Goal: Task Accomplishment & Management: Manage account settings

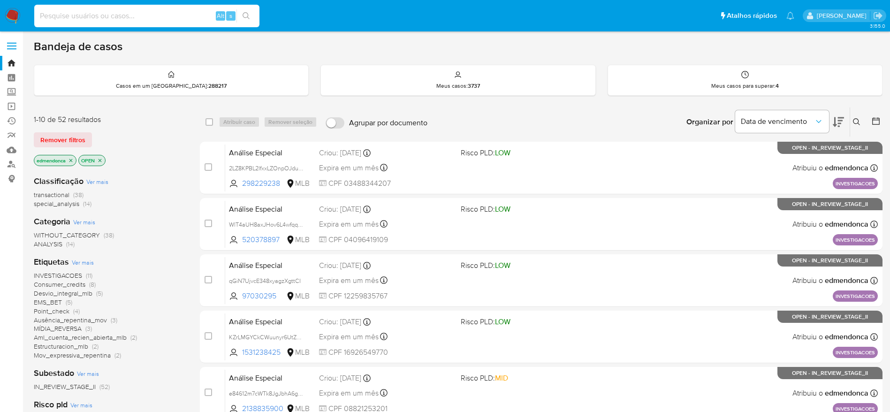
click at [110, 18] on input at bounding box center [146, 16] width 225 height 12
paste input "3y63bqPuM8DD8MWKkecLgrE0"
type input "3y63bqPuM8DD8MWKkecLgrE0"
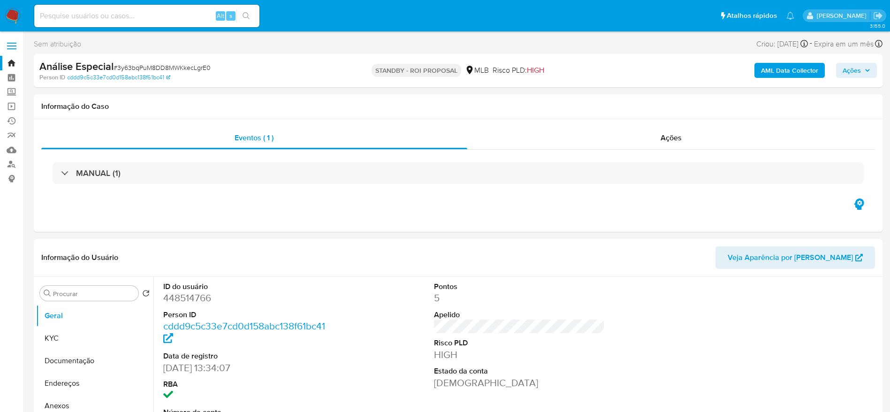
select select "10"
click at [107, 14] on input at bounding box center [146, 16] width 225 height 12
click at [616, 140] on div "Ações" at bounding box center [671, 138] width 408 height 23
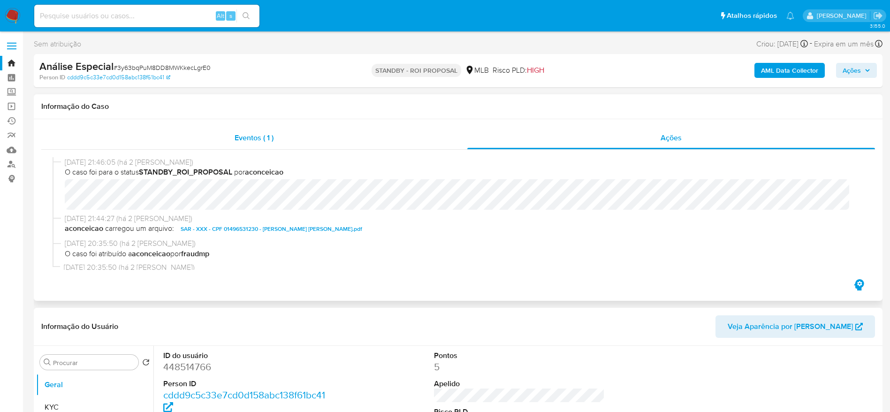
click at [245, 131] on div "Eventos ( 1 )" at bounding box center [254, 138] width 426 height 23
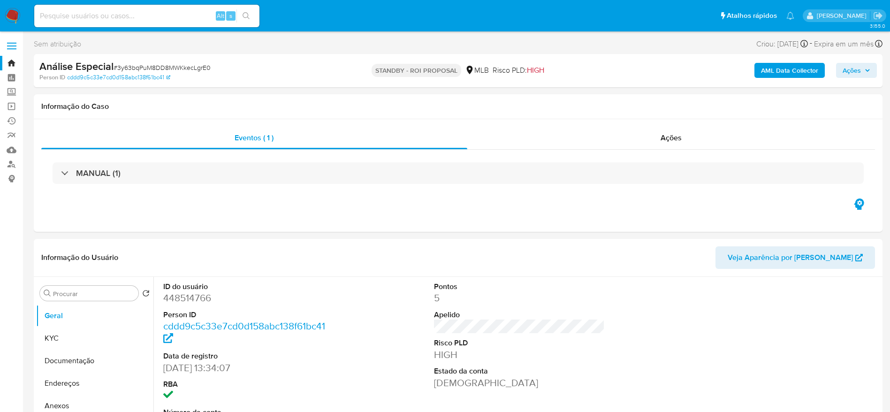
click at [10, 15] on img at bounding box center [13, 16] width 16 height 16
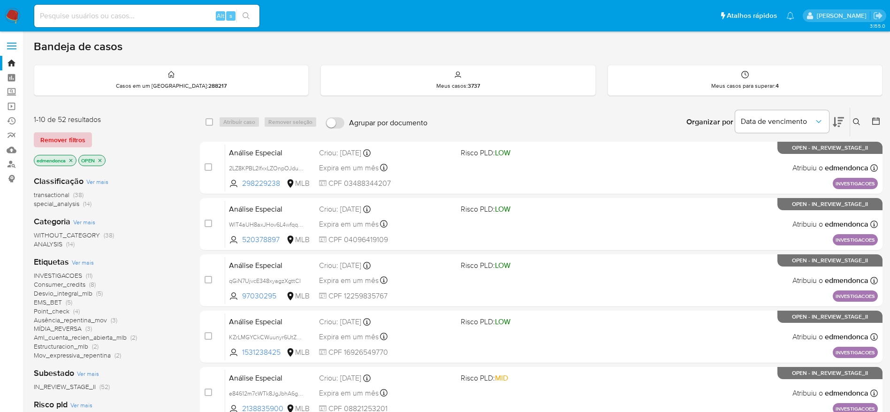
click at [81, 138] on span "Remover filtros" at bounding box center [62, 139] width 45 height 13
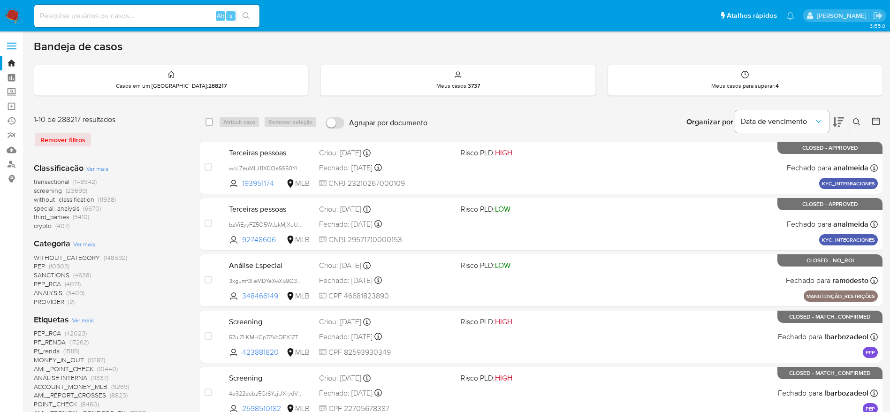
click at [854, 123] on icon at bounding box center [855, 121] width 7 height 7
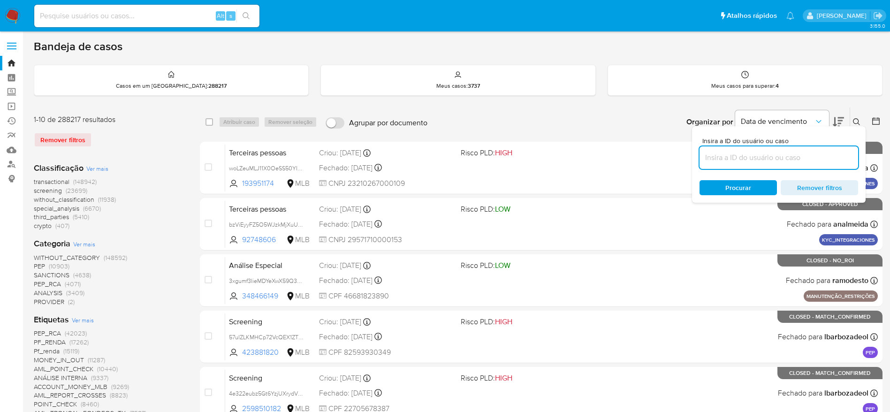
click at [777, 156] on input at bounding box center [778, 157] width 158 height 12
type input "3y63bqPuM8DD8MWKkecLgrE0"
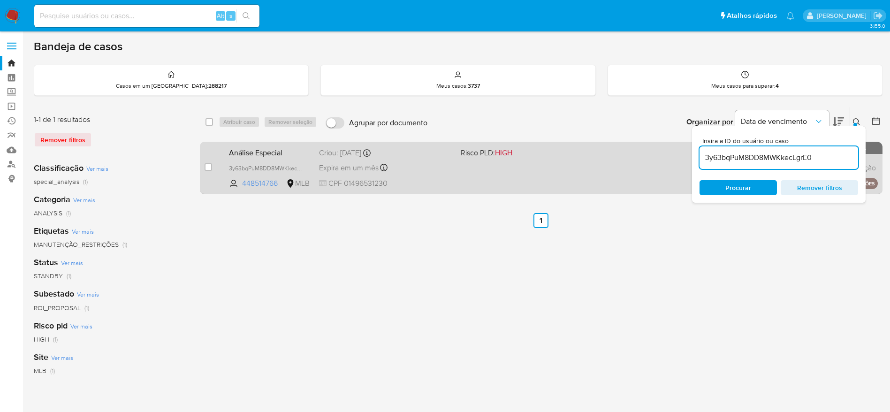
click at [206, 173] on div "case-item-checkbox" at bounding box center [208, 167] width 8 height 11
click at [205, 167] on input "checkbox" at bounding box center [208, 167] width 8 height 8
checkbox input "true"
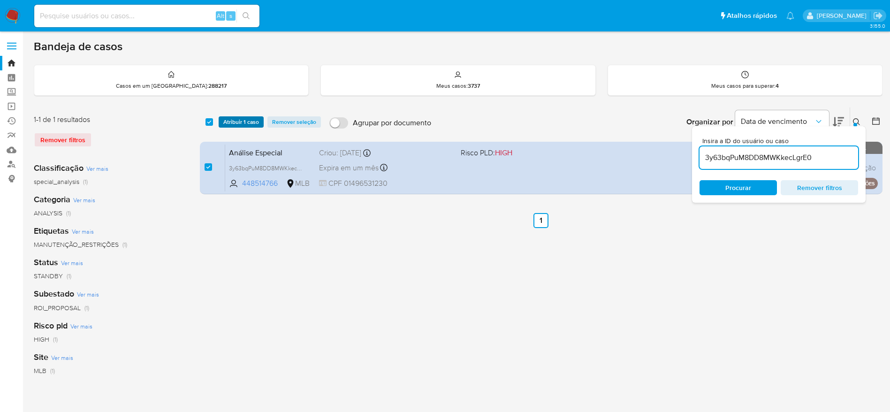
click at [239, 121] on span "Atribuir 1 caso" at bounding box center [241, 121] width 36 height 9
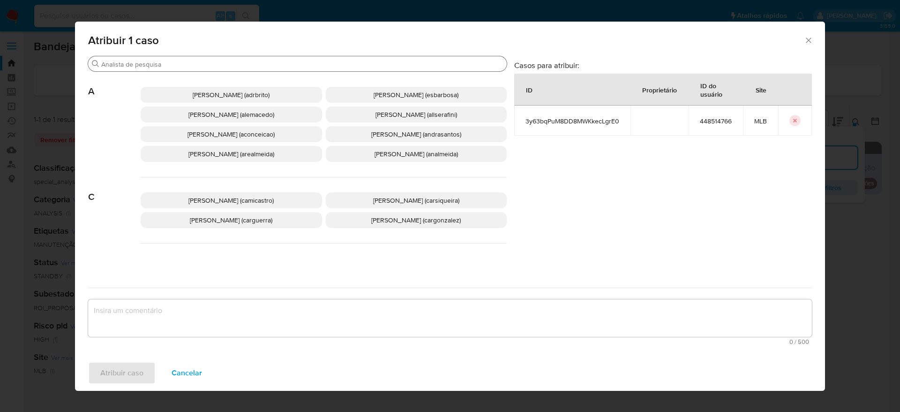
click at [242, 64] on input "Procurar" at bounding box center [302, 64] width 402 height 8
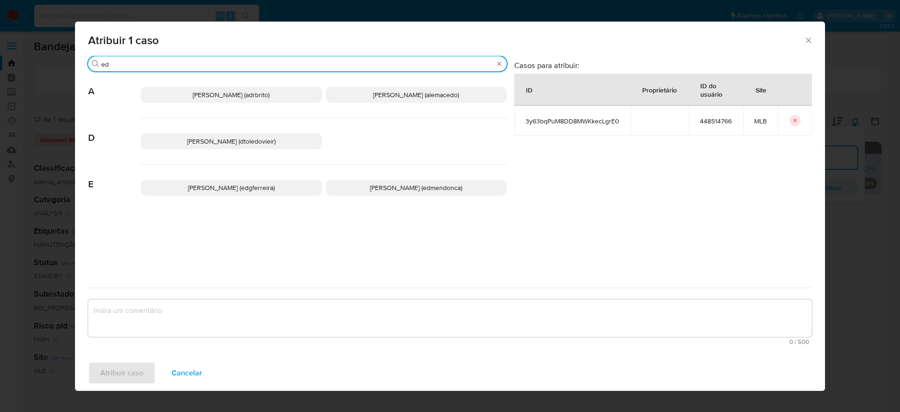
type input "ed"
click at [352, 185] on p "Eduardo Mendonca Dutra (edmendonca)" at bounding box center [416, 188] width 181 height 16
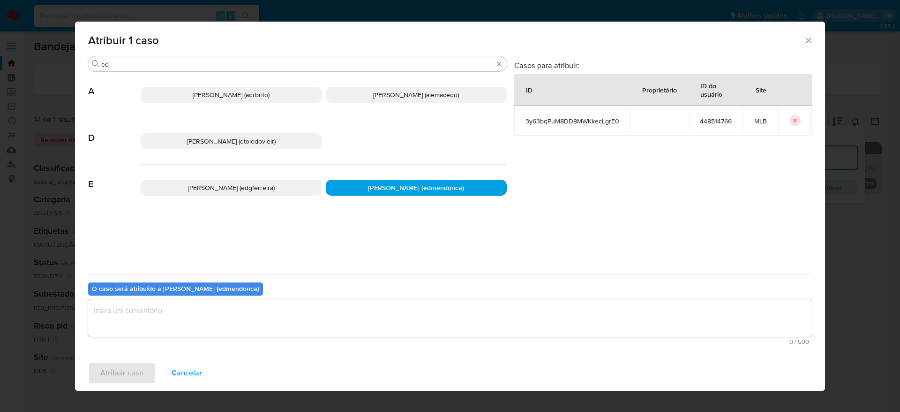
click at [232, 305] on textarea "assign-modal" at bounding box center [450, 318] width 724 height 38
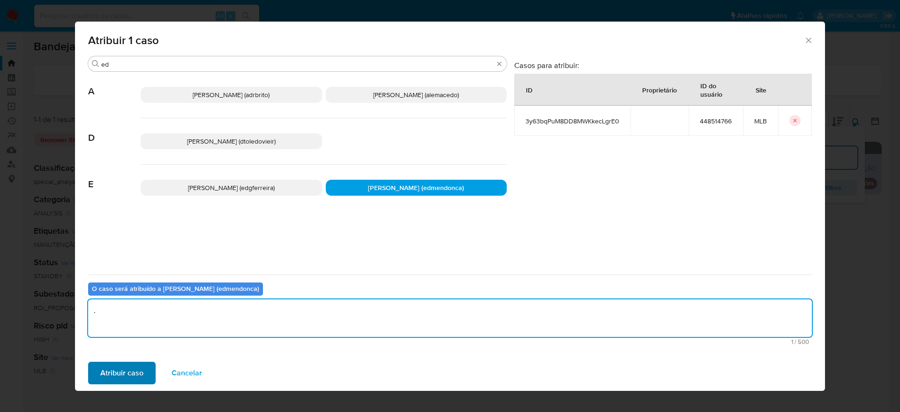
type textarea "."
click at [128, 368] on span "Atribuir caso" at bounding box center [121, 372] width 43 height 21
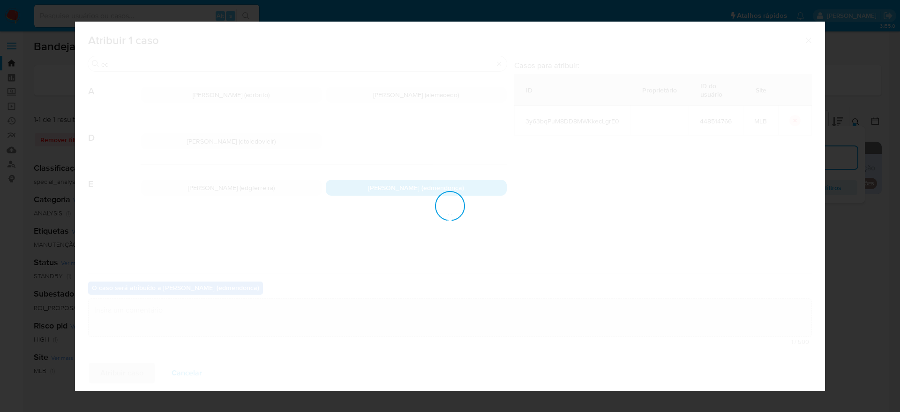
checkbox input "false"
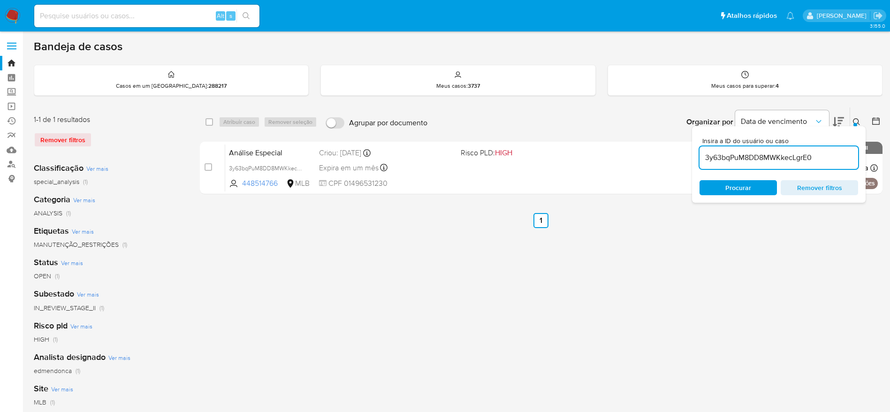
click at [185, 12] on input at bounding box center [146, 16] width 225 height 12
paste input "3y63bqPuM8DD8MWKkecLgrE0"
type input "3y63bqPuM8DD8MWKkecLgrE0"
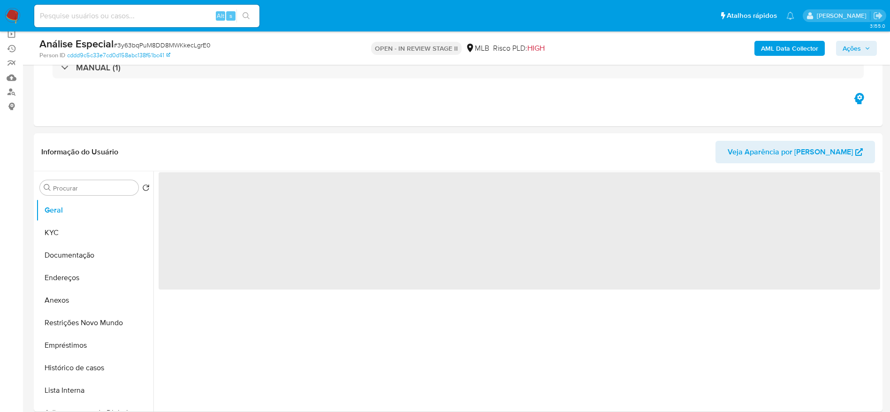
scroll to position [141, 0]
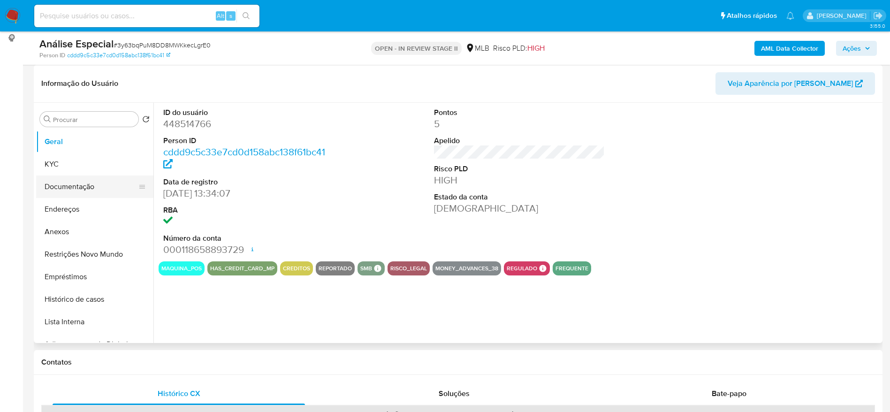
click at [67, 189] on button "Documentação" at bounding box center [91, 186] width 110 height 23
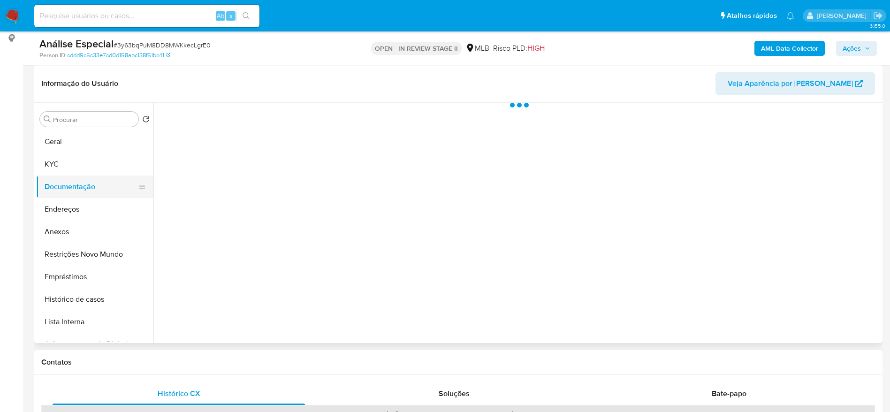
select select "10"
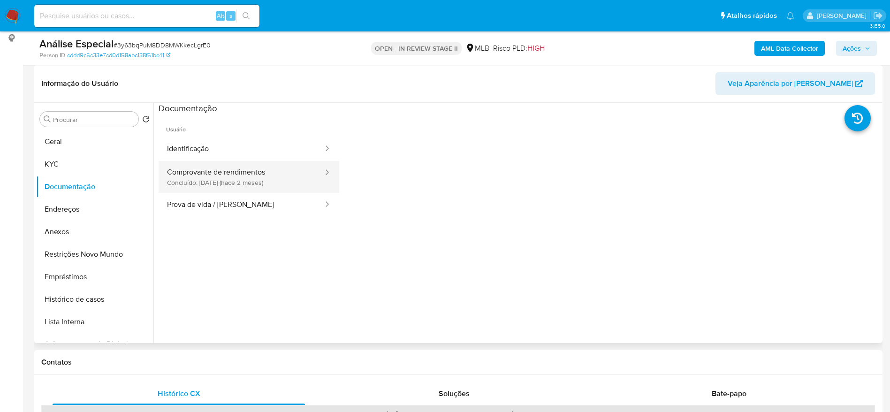
click at [264, 171] on button "Comprovante de rendimentos Concluído: 27/06/2025 (hace 2 meses)" at bounding box center [241, 177] width 166 height 32
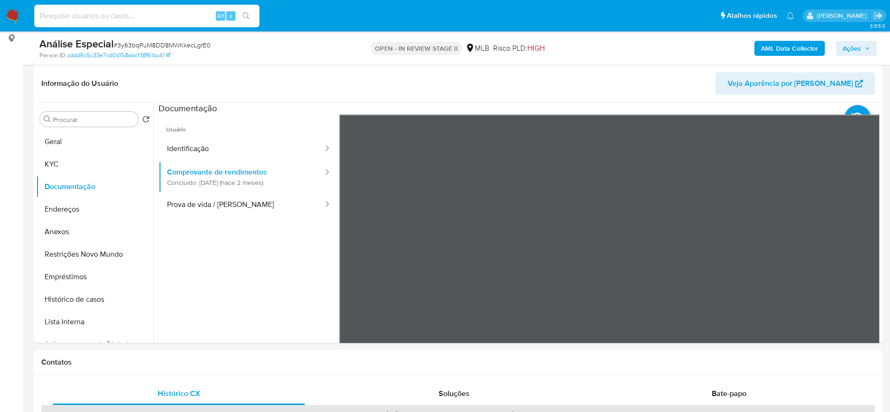
click at [152, 16] on input at bounding box center [146, 16] width 225 height 12
paste input "UqWcU4WB8mWjwHpSZ8b0W6li"
type input "UqWcU4WB8mWjwHpSZ8b0W6li"
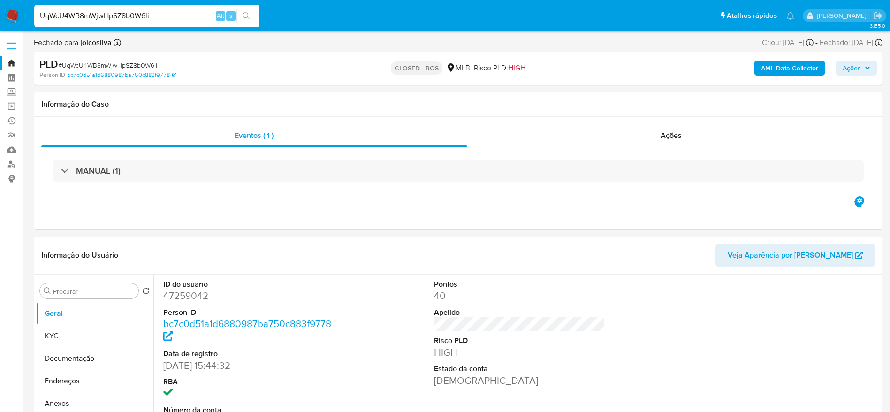
select select "10"
click at [703, 138] on div "Ações" at bounding box center [671, 135] width 408 height 23
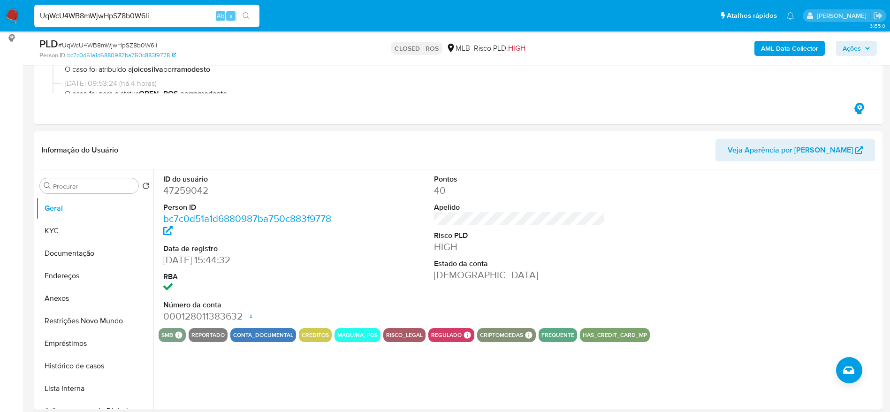
scroll to position [211, 0]
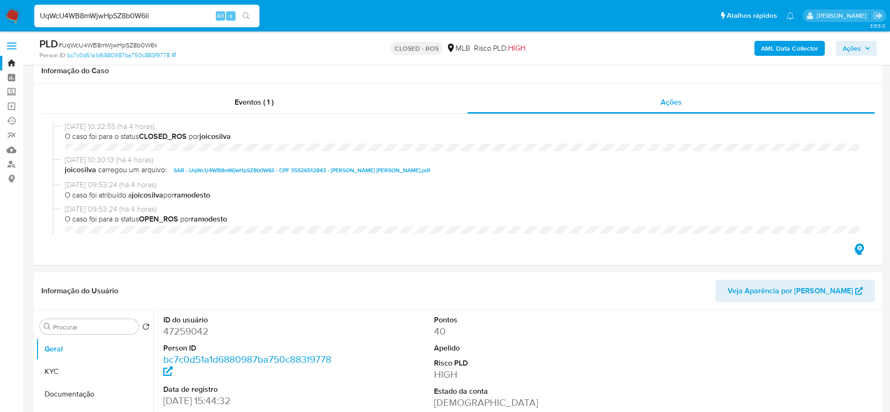
select select "10"
click at [136, 18] on input "UqWcU4WB8mWjwHpSZ8b0W6li" at bounding box center [146, 16] width 225 height 12
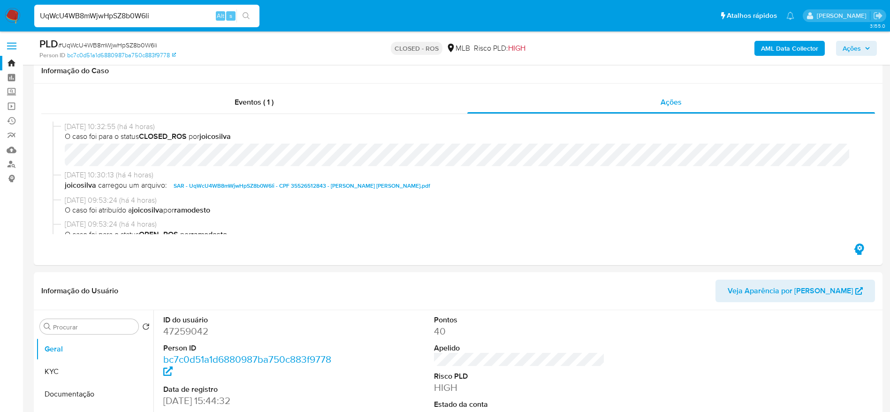
scroll to position [211, 0]
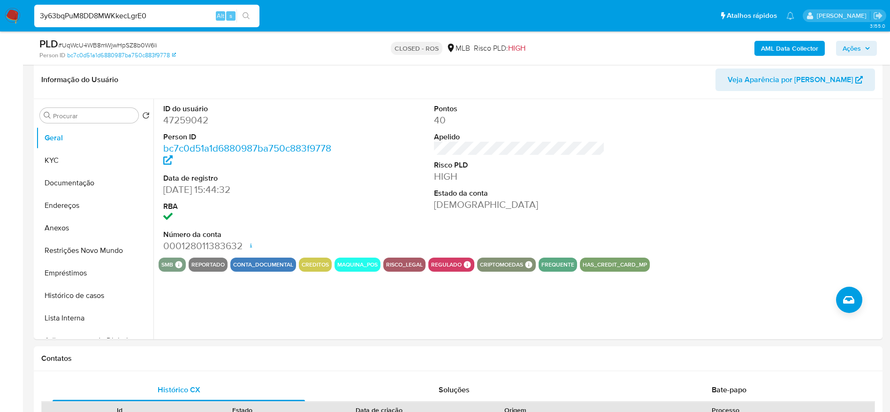
type input "3y63bqPuM8DD8MWKkecLgrE0"
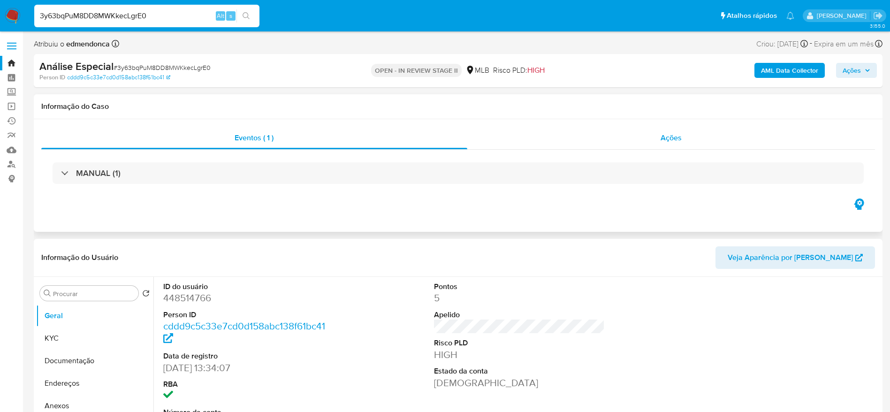
click at [670, 141] on span "Ações" at bounding box center [670, 137] width 21 height 11
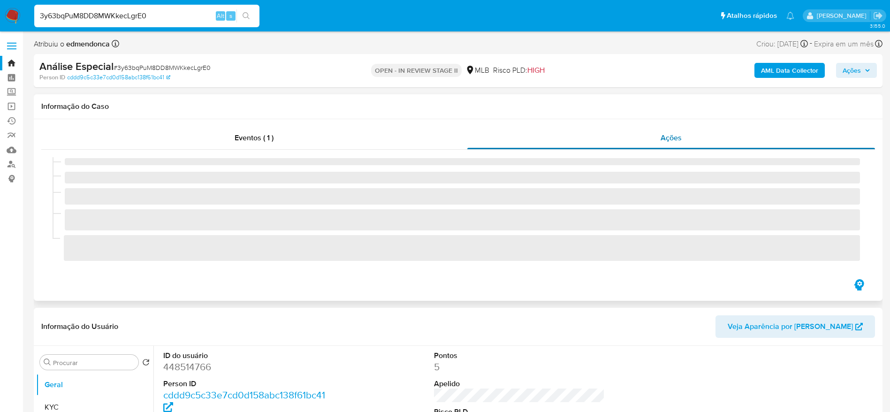
select select "10"
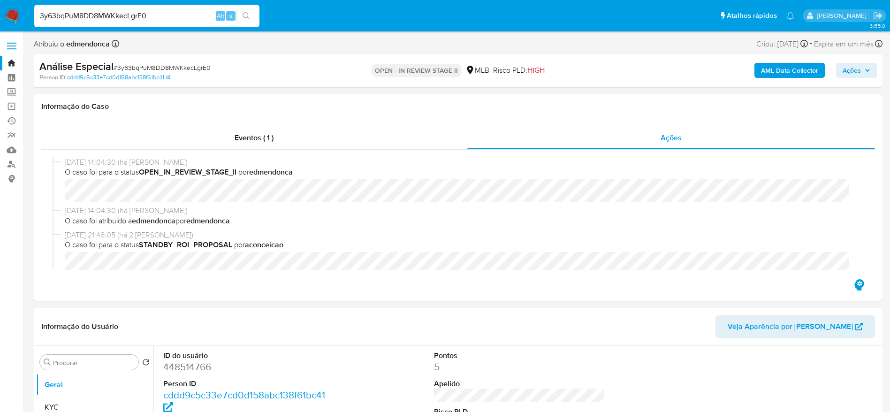
click at [861, 72] on span "Ações" at bounding box center [856, 70] width 28 height 13
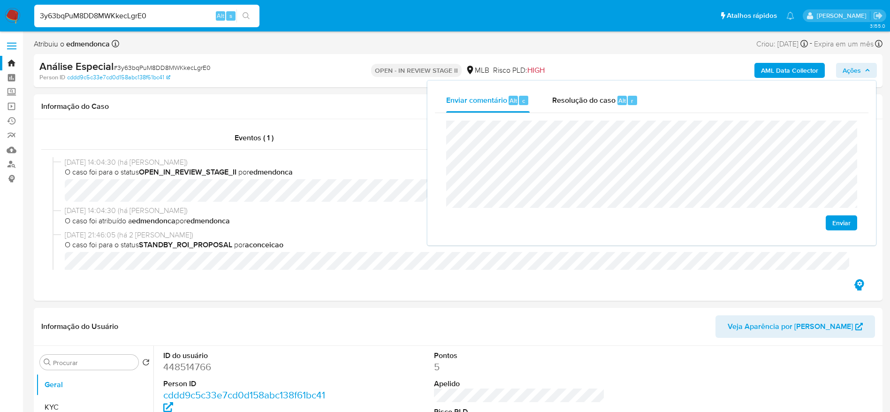
click at [855, 222] on button "Enviar" at bounding box center [840, 222] width 31 height 15
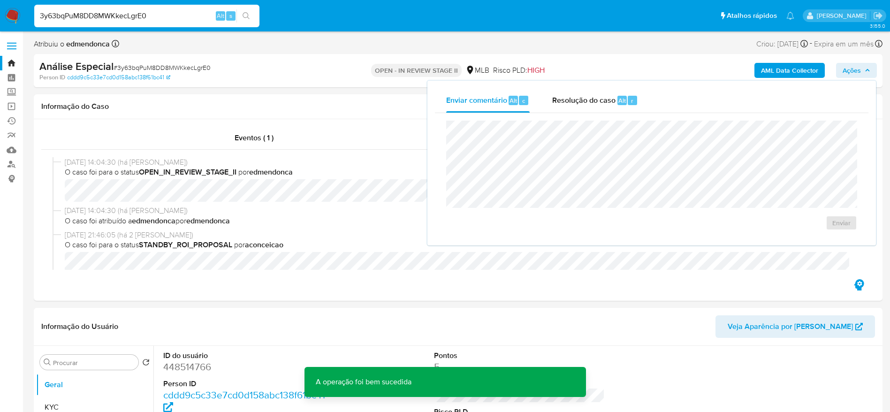
click at [870, 67] on button "Ações" at bounding box center [856, 70] width 41 height 15
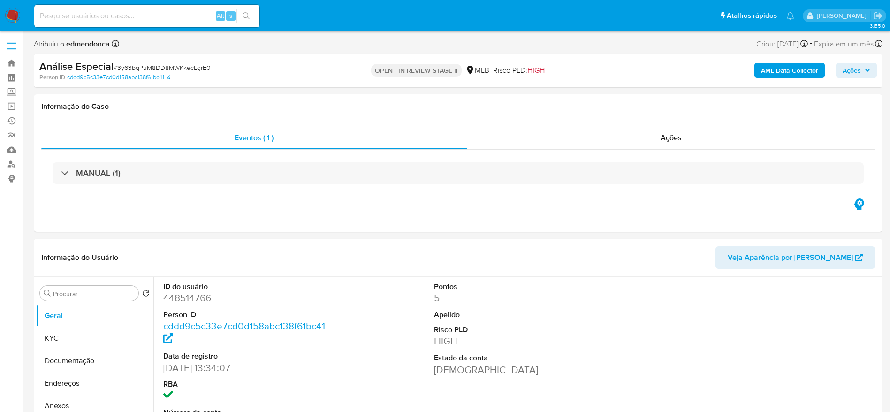
select select "10"
drag, startPoint x: 870, startPoint y: 75, endPoint x: 863, endPoint y: 76, distance: 7.0
click at [869, 75] on span "Ações" at bounding box center [856, 70] width 28 height 13
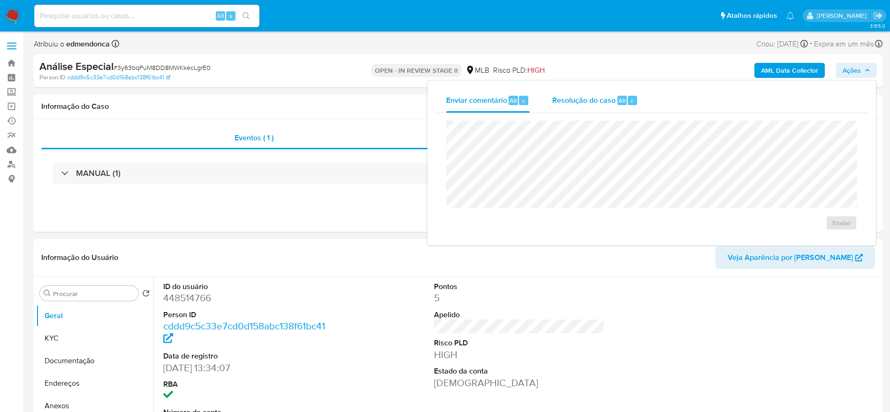
click at [606, 107] on div "Resolução do caso Alt r" at bounding box center [595, 100] width 86 height 24
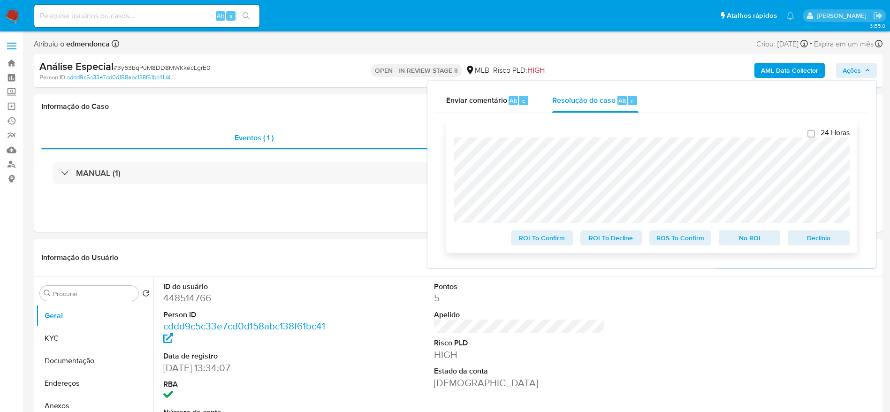
click at [689, 234] on span "ROS To Confirm" at bounding box center [680, 237] width 49 height 13
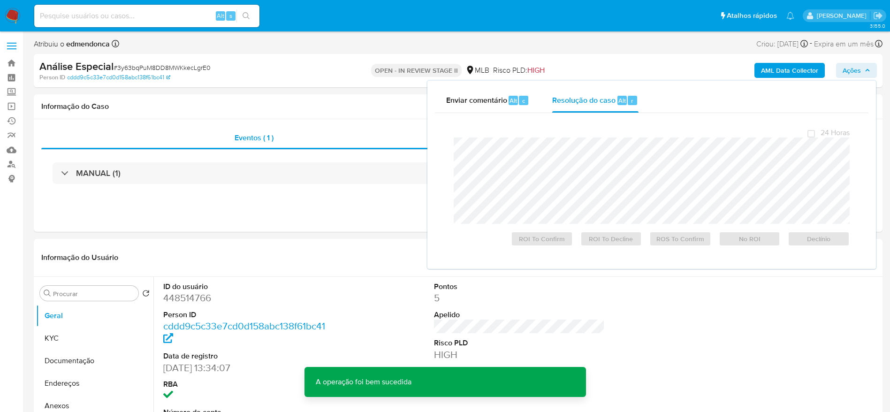
click at [190, 69] on span "# 3y63bqPuM8DD8MWKkecLgrE0" at bounding box center [161, 67] width 97 height 9
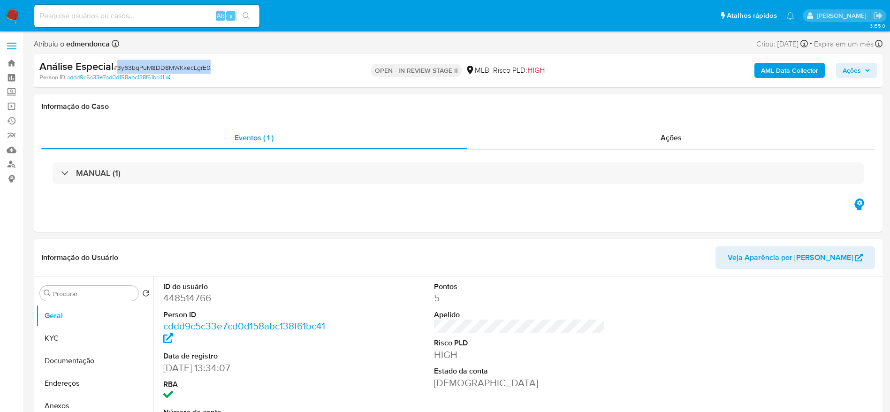
click at [190, 69] on span "# 3y63bqPuM8DD8MWKkecLgrE0" at bounding box center [161, 67] width 97 height 9
copy span "3y63bqPuM8DD8MWKkecLgrE0"
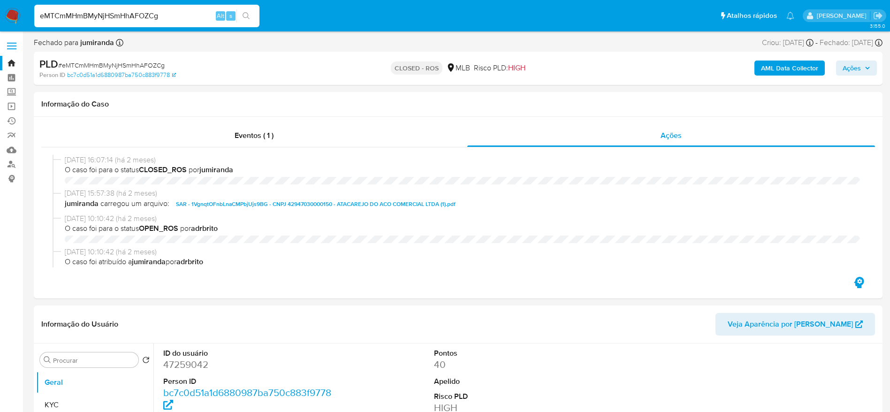
select select "10"
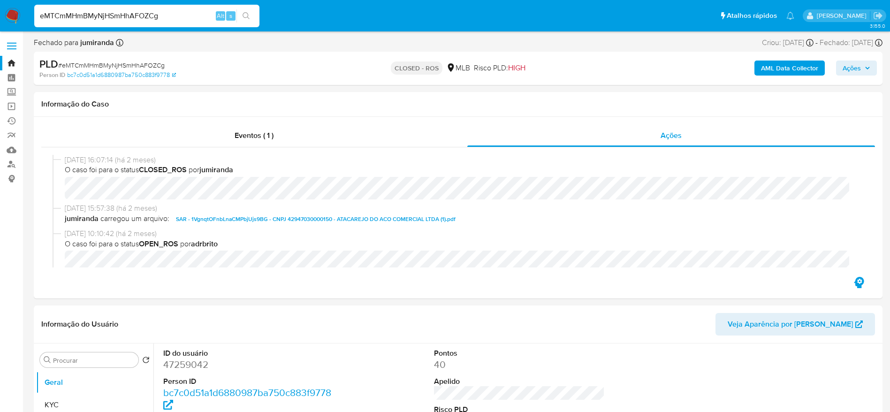
click at [16, 19] on img at bounding box center [13, 16] width 16 height 16
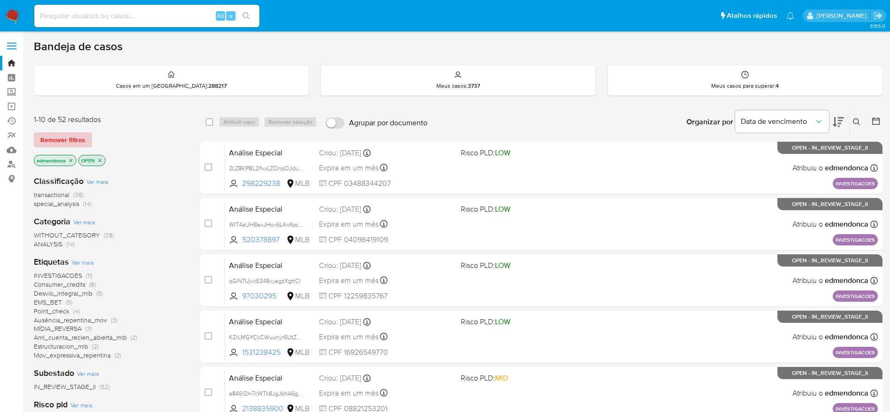
click at [78, 143] on span "Remover filtros" at bounding box center [62, 139] width 45 height 13
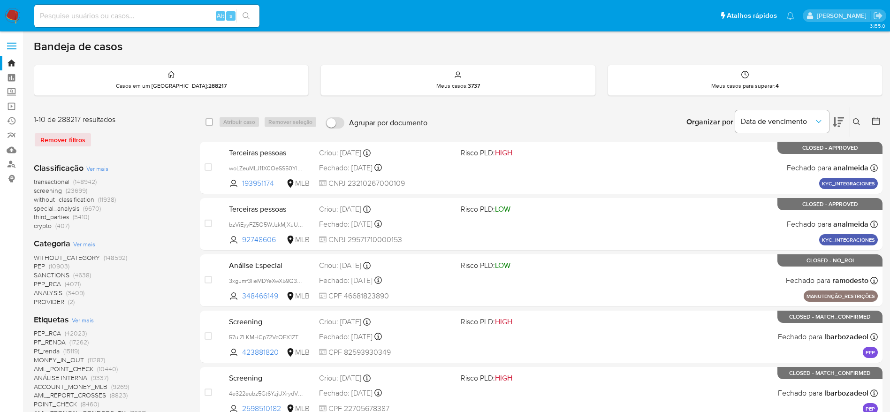
click at [856, 115] on div "Insira a ID do usuário ou caso Procurar Remover filtros" at bounding box center [857, 121] width 16 height 29
click at [860, 120] on icon at bounding box center [856, 122] width 8 height 8
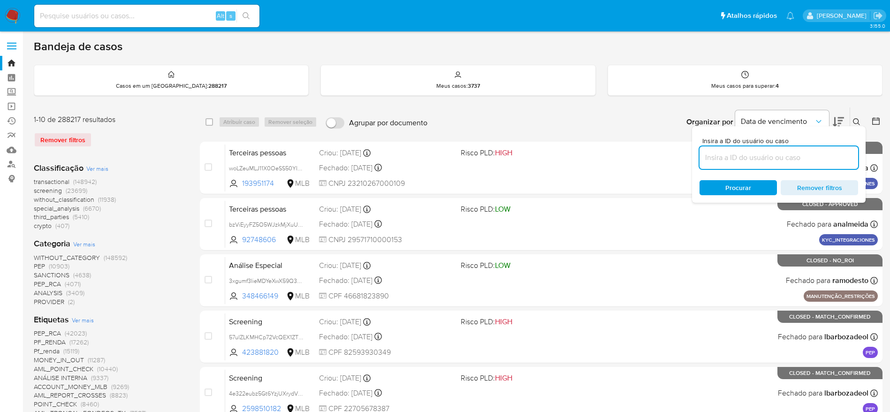
click at [732, 160] on input at bounding box center [778, 157] width 158 height 12
type input "3y63bqPuM8DD8MWKkecLgrE0"
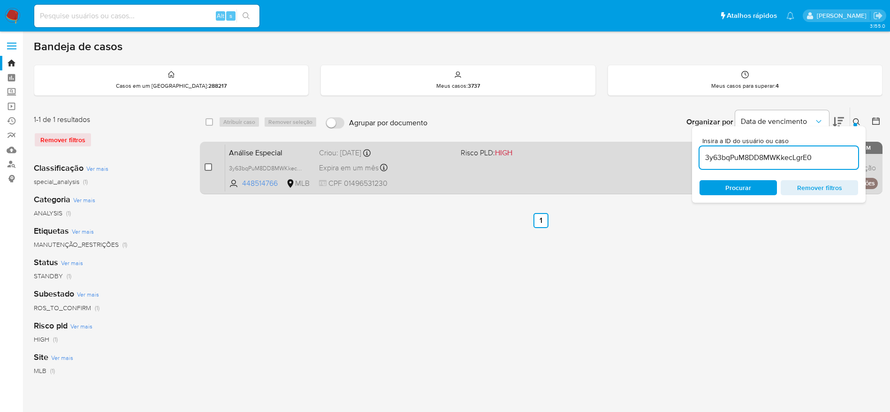
click at [208, 167] on input "checkbox" at bounding box center [208, 167] width 8 height 8
checkbox input "true"
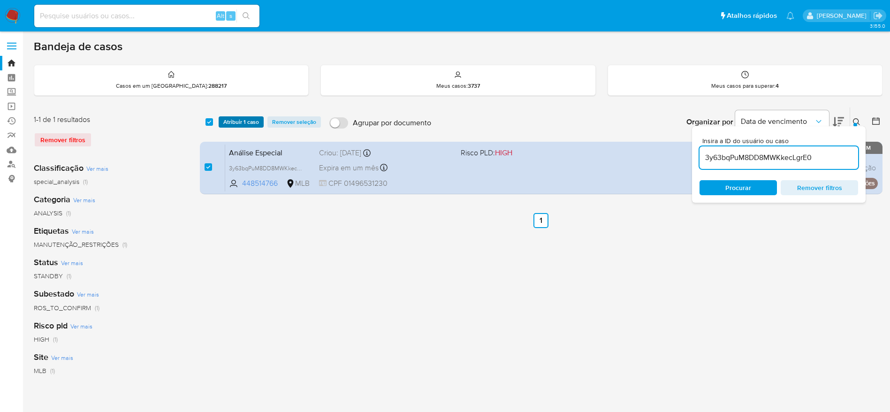
click at [234, 117] on span "Atribuir 1 caso" at bounding box center [241, 121] width 36 height 9
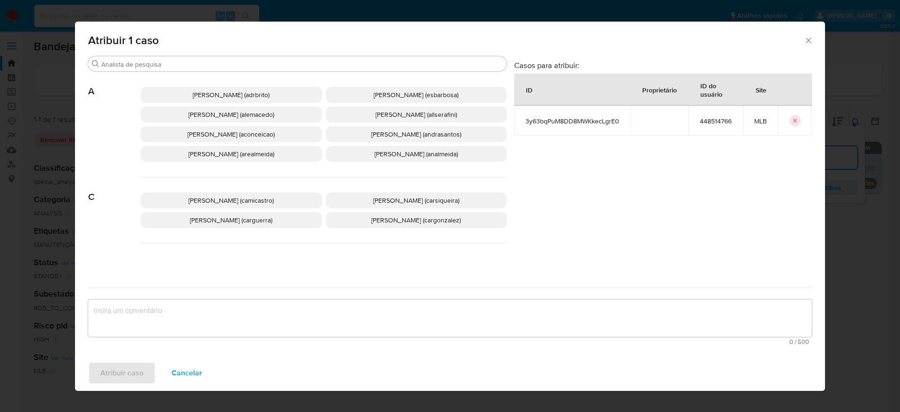
click at [222, 91] on span "Adriano Azeredo Brito (adrbrito)" at bounding box center [231, 94] width 77 height 9
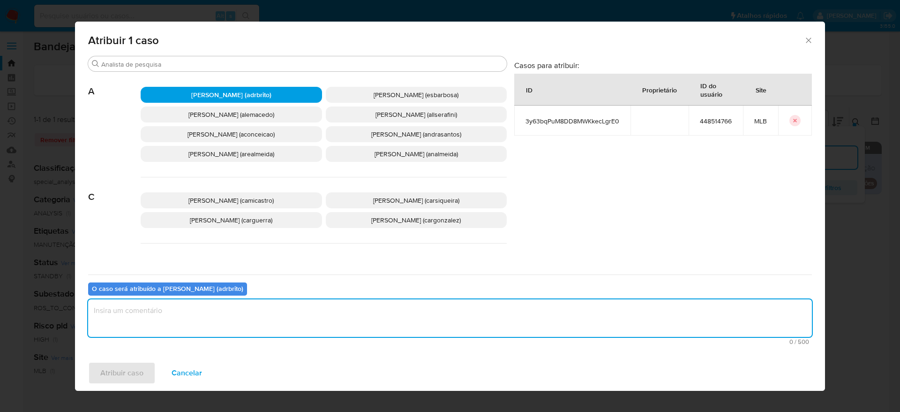
click at [213, 311] on textarea "assign-modal" at bounding box center [450, 318] width 724 height 38
type textarea "."
click at [128, 379] on span "Atribuir caso" at bounding box center [121, 372] width 43 height 21
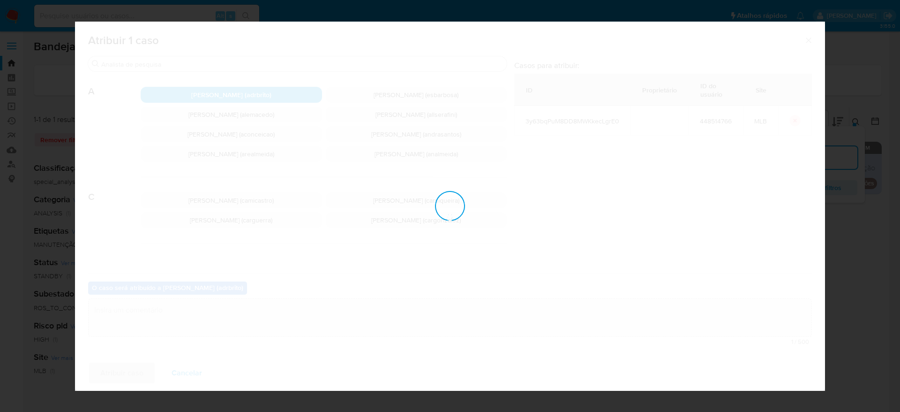
checkbox input "false"
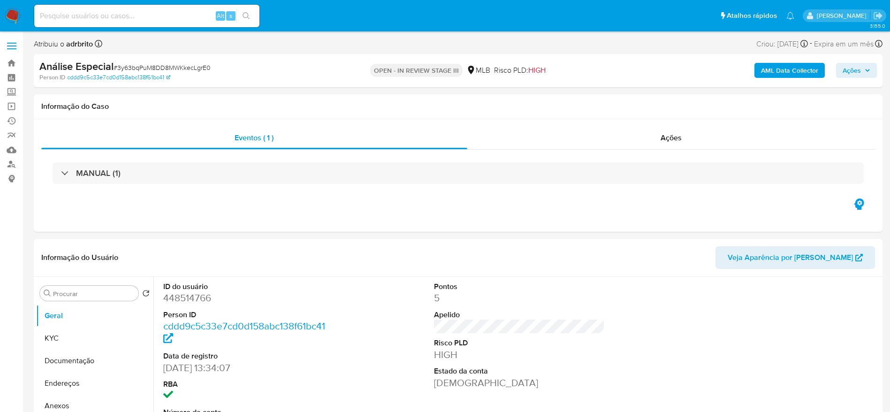
select select "10"
click at [159, 15] on input at bounding box center [146, 16] width 225 height 12
paste input "eMTCmMHmBMyNjHSmHhAFOZCg"
type input "eMTCmMHmBMyNjHSmHhAFOZCg"
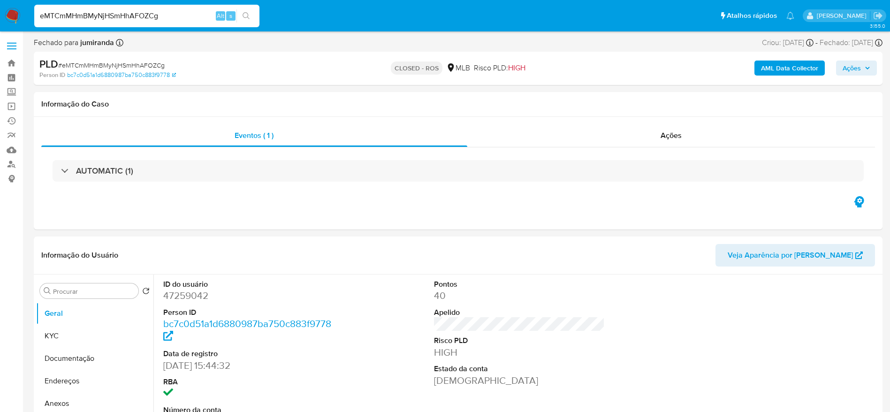
select select "10"
click at [509, 109] on div "Informação do Caso" at bounding box center [458, 104] width 848 height 25
click at [731, 132] on div "Ações" at bounding box center [671, 135] width 408 height 23
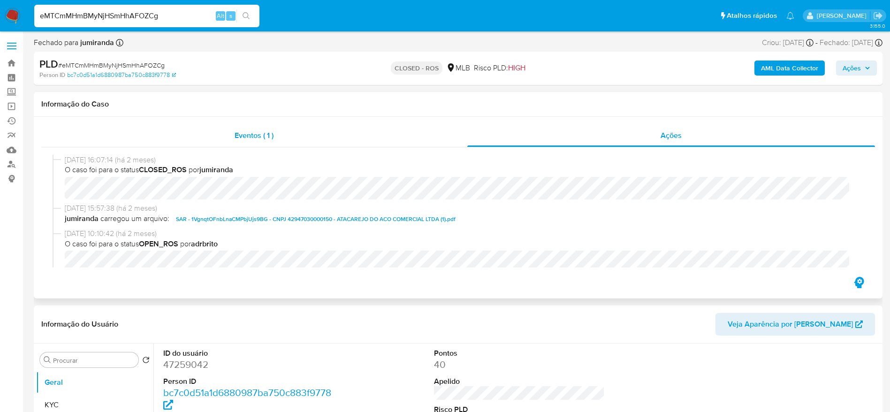
click at [406, 140] on div "Eventos ( 1 )" at bounding box center [254, 135] width 426 height 23
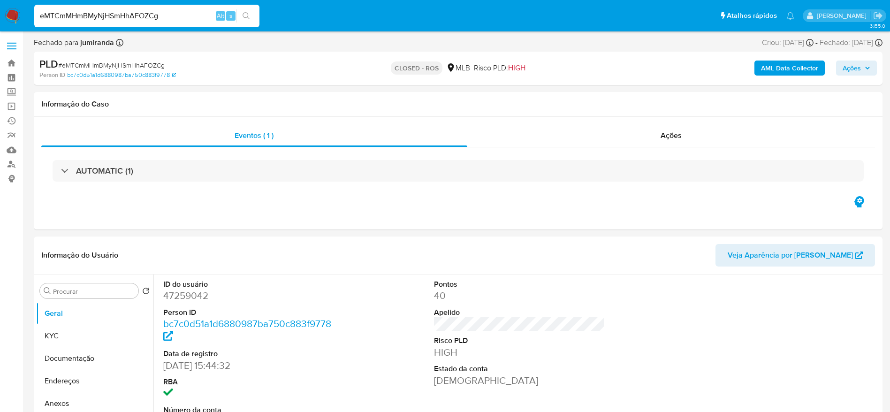
click at [860, 74] on span "Ações" at bounding box center [851, 67] width 18 height 15
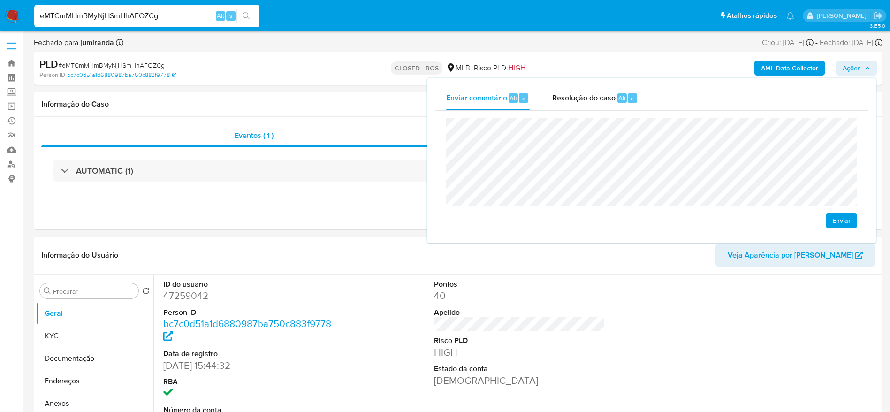
click at [841, 224] on span "Enviar" at bounding box center [841, 220] width 18 height 13
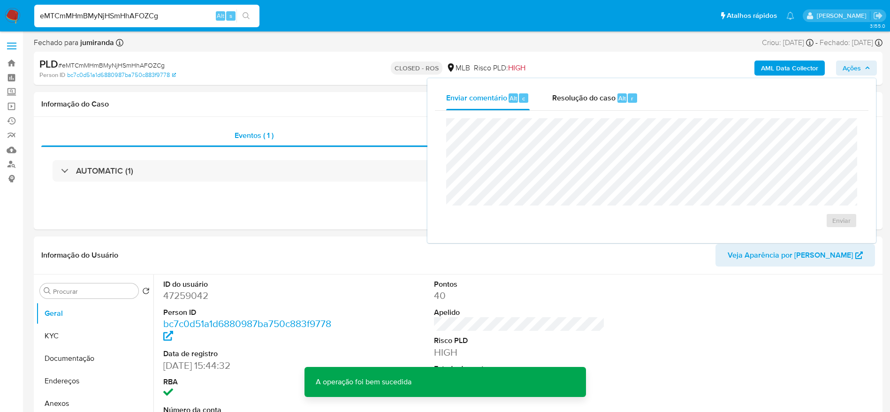
click at [866, 73] on span "Ações" at bounding box center [856, 67] width 28 height 13
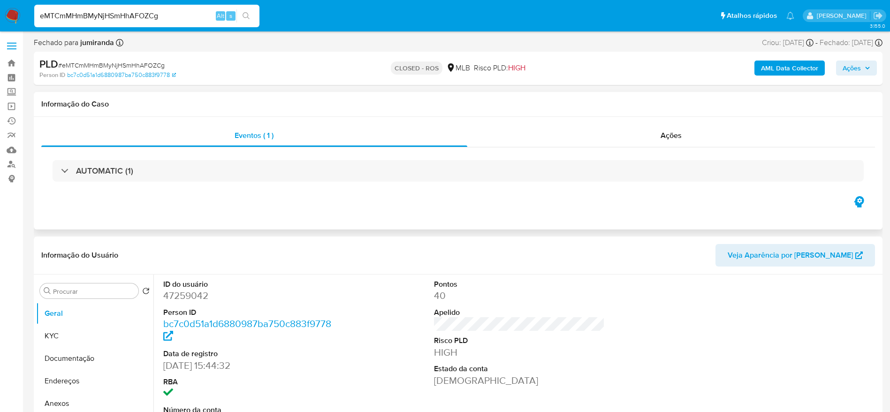
click at [460, 215] on div "Eventos ( 1 ) Ações AUTOMATIC (1)" at bounding box center [458, 173] width 848 height 113
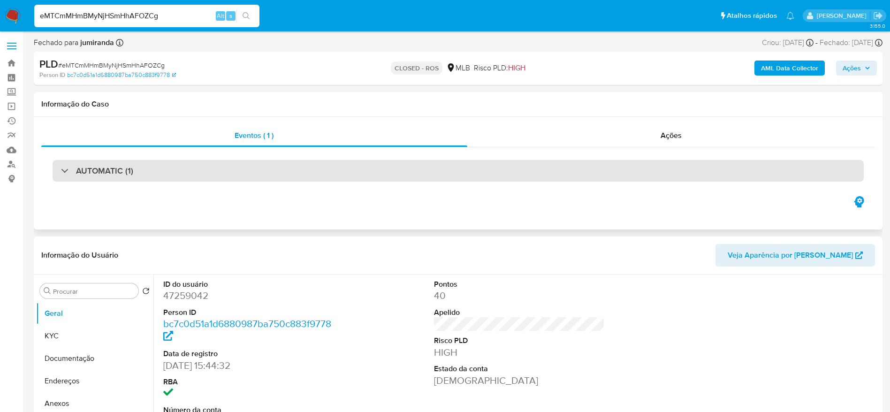
click at [133, 163] on div "AUTOMATIC (1)" at bounding box center [458, 171] width 811 height 22
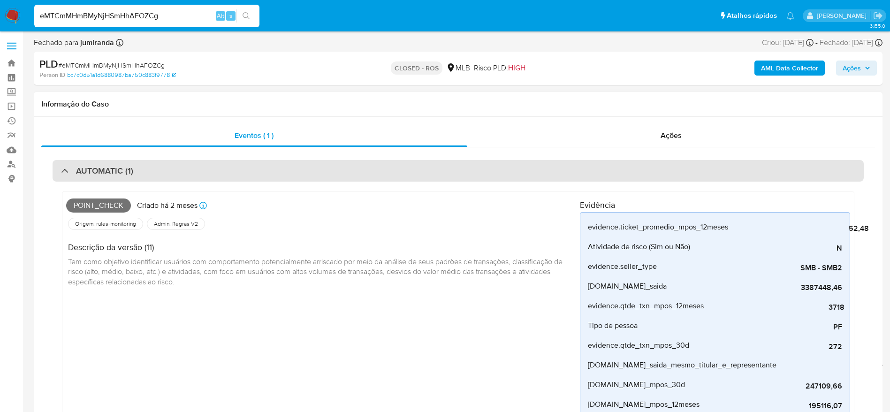
click at [135, 171] on div "AUTOMATIC (1)" at bounding box center [458, 171] width 811 height 22
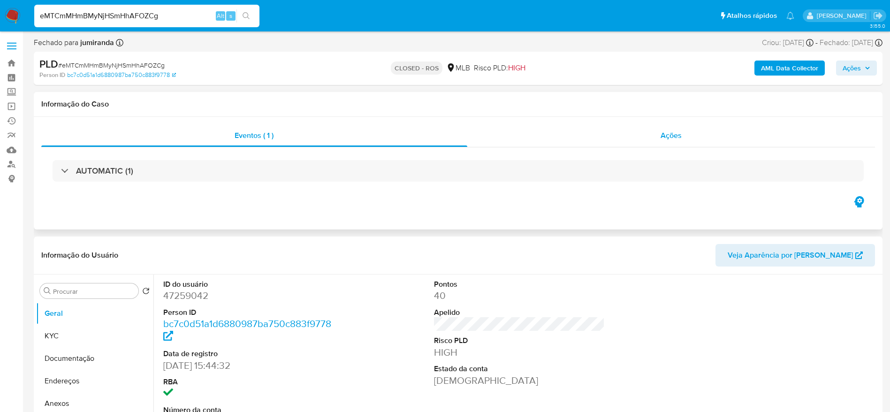
click at [619, 134] on div "Ações" at bounding box center [671, 135] width 408 height 23
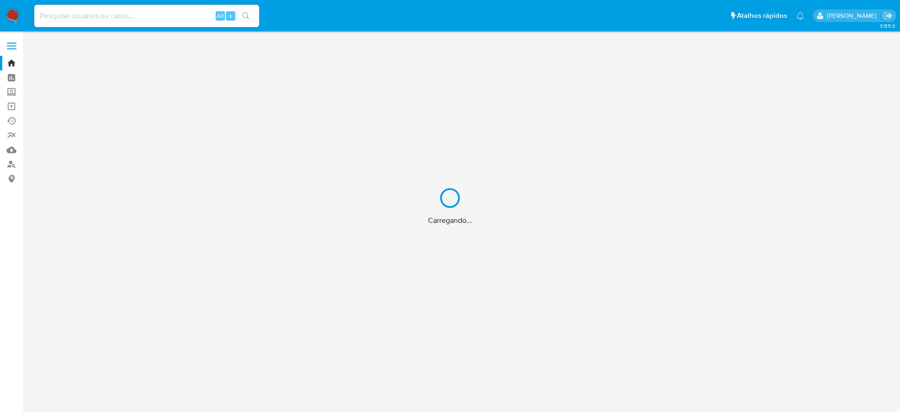
click at [135, 14] on div "Carregando..." at bounding box center [450, 206] width 900 height 412
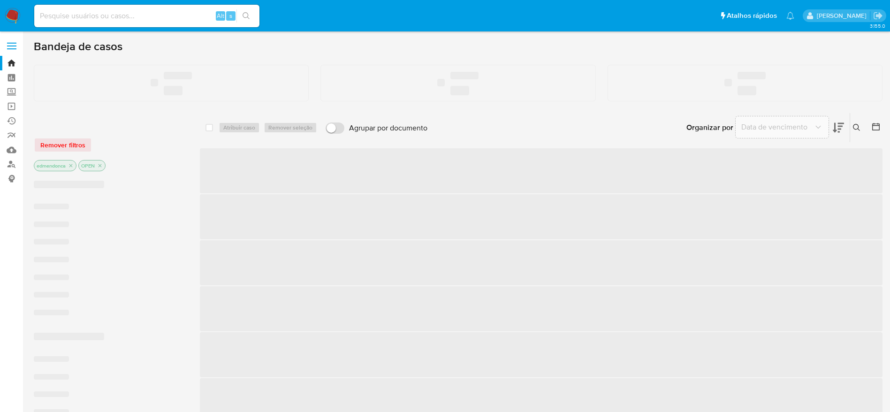
click at [143, 15] on input at bounding box center [146, 16] width 225 height 12
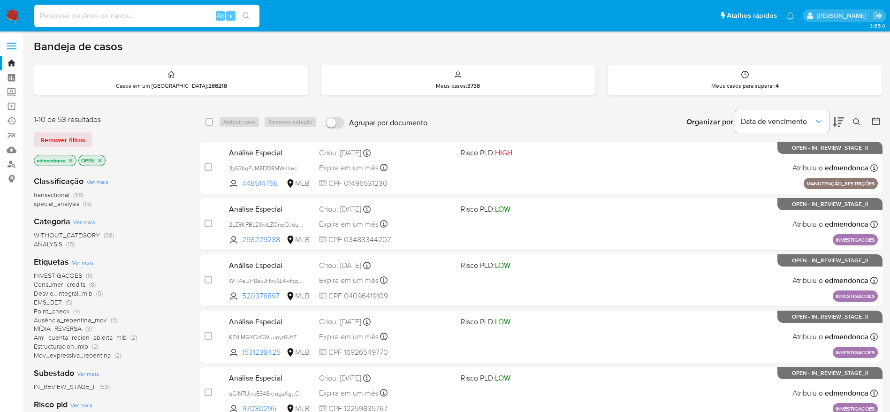
paste input "P8jTfcwSg10DJEtTb4dp43my"
type input "P8jTfcwSg10DJEtTb4dp43my"
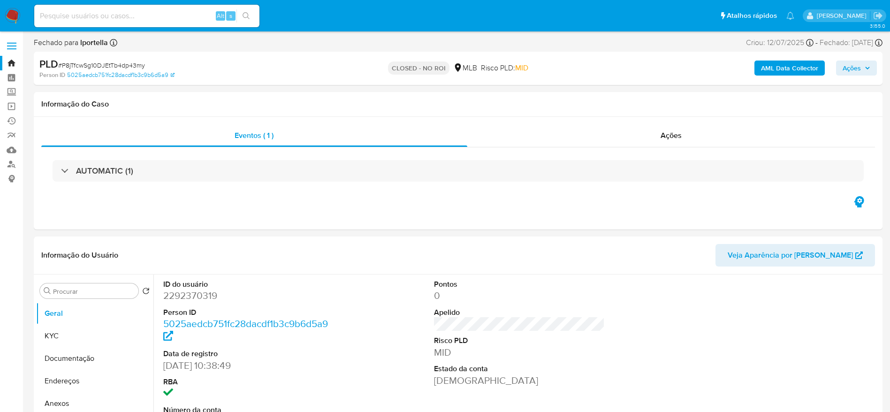
select select "10"
click at [634, 135] on div "Ações" at bounding box center [671, 135] width 408 height 23
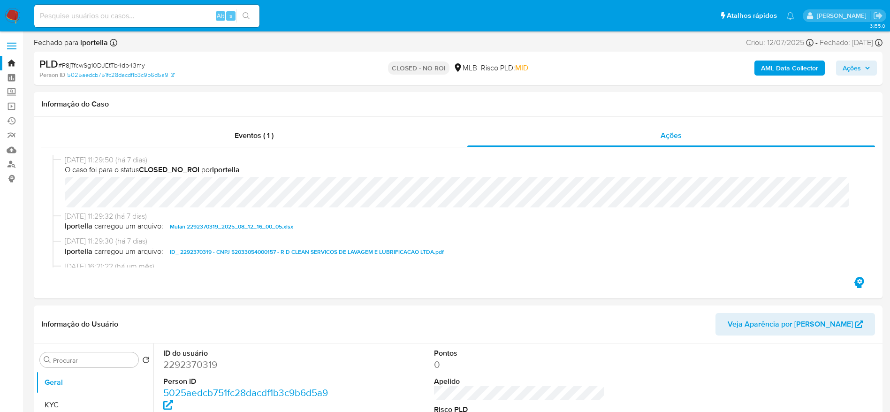
click at [16, 21] on img at bounding box center [13, 16] width 16 height 16
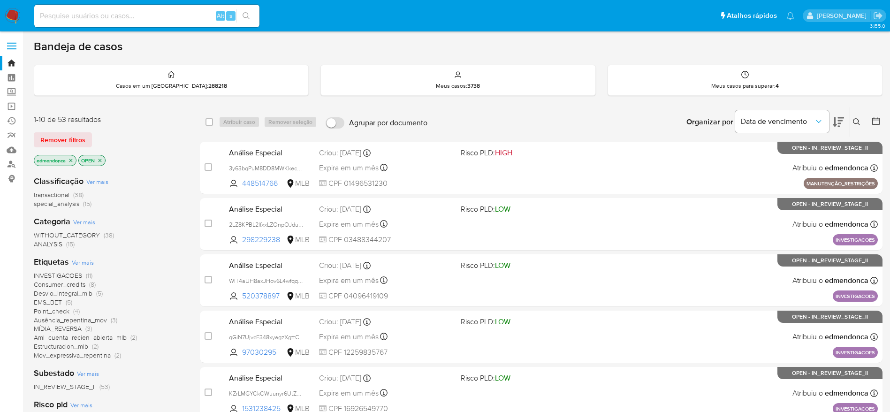
click at [71, 158] on icon "close-filter" at bounding box center [71, 161] width 6 height 6
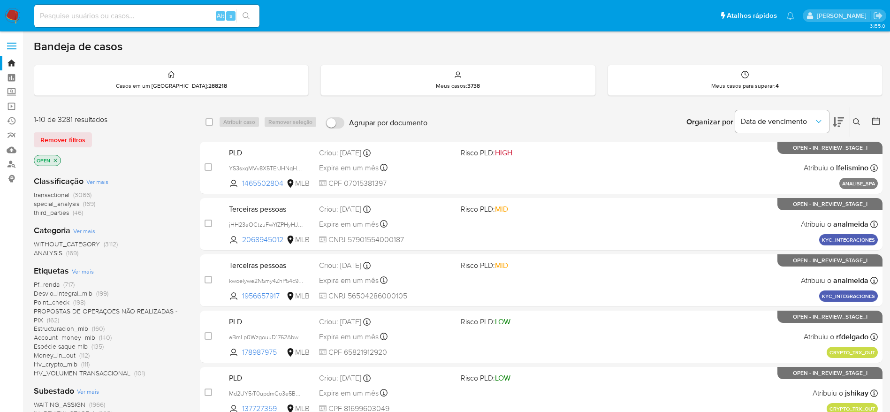
click at [52, 160] on p "OPEN" at bounding box center [47, 160] width 26 height 10
click at [56, 160] on icon "close-filter" at bounding box center [55, 159] width 3 height 3
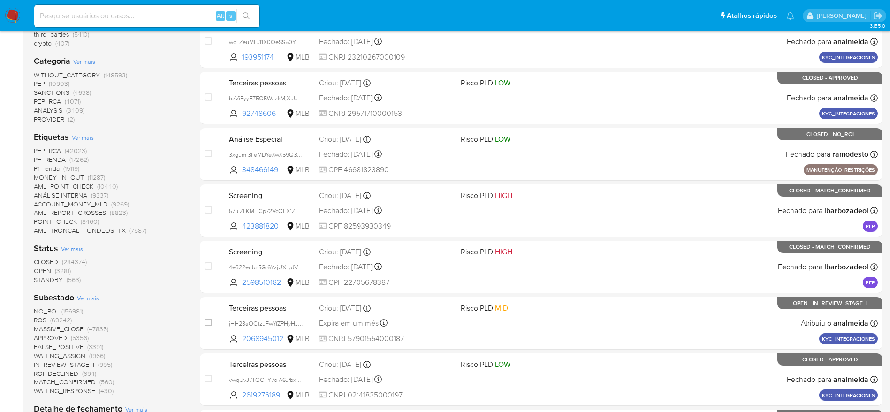
scroll to position [281, 0]
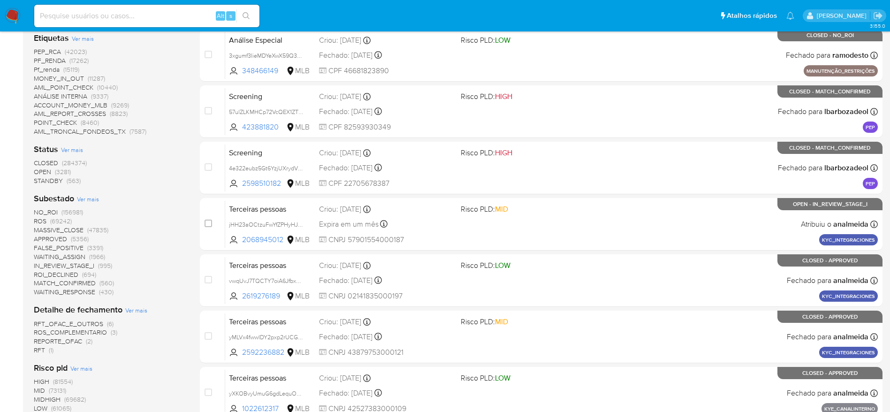
click at [60, 212] on span "NO_ROI (156981)" at bounding box center [58, 212] width 49 height 9
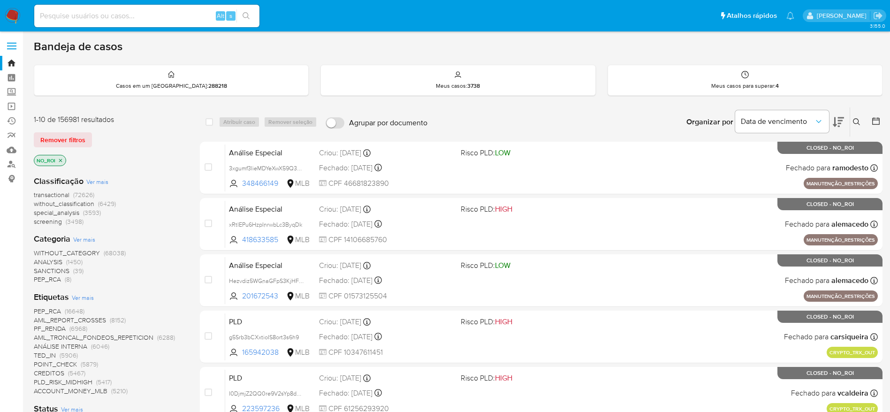
click at [873, 119] on icon at bounding box center [875, 120] width 9 height 9
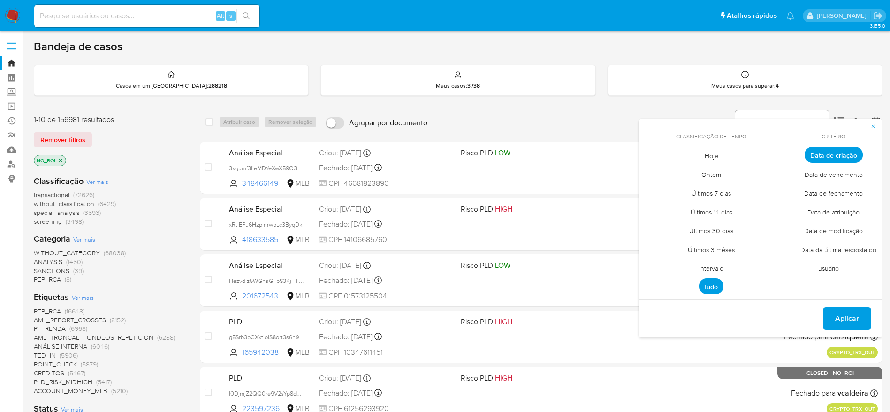
click at [715, 270] on span "Intervalo" at bounding box center [711, 267] width 44 height 19
click at [694, 241] on button "13" at bounding box center [692, 244] width 15 height 15
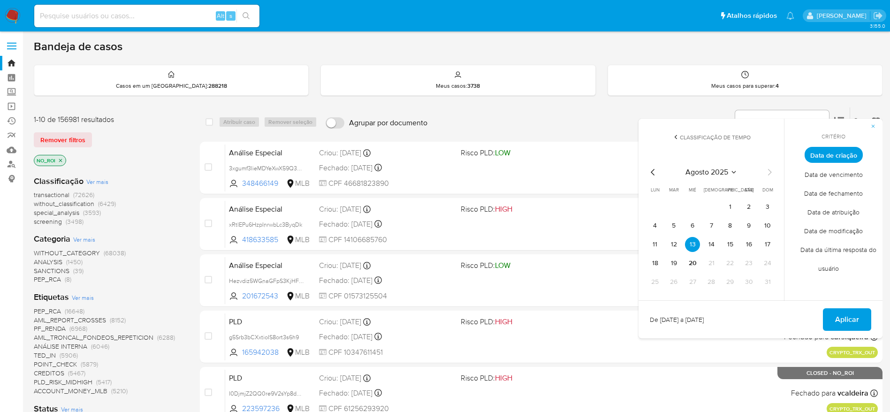
click at [842, 195] on span "Data de fechamento" at bounding box center [833, 192] width 78 height 19
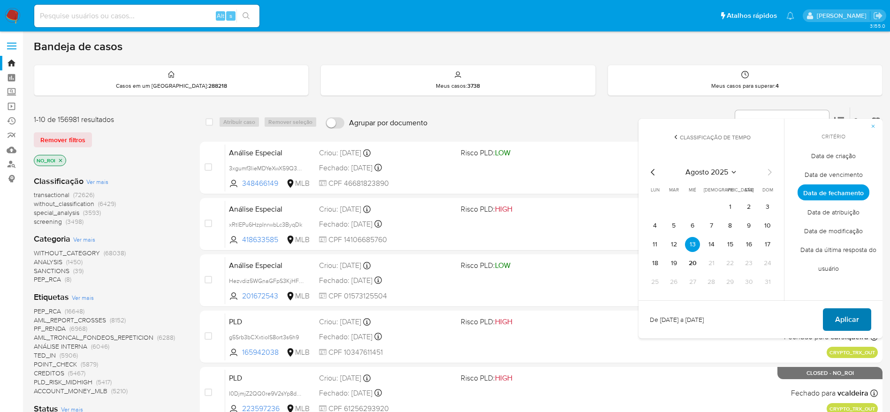
click at [835, 322] on button "Aplicar" at bounding box center [846, 319] width 48 height 23
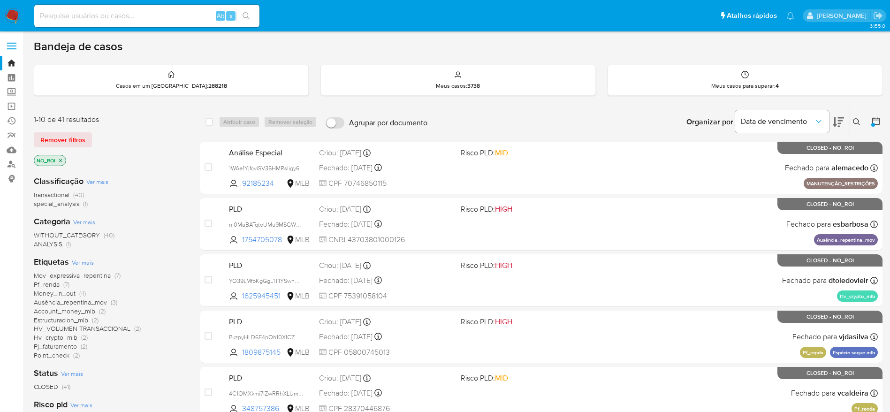
click at [80, 262] on span "Ver mais" at bounding box center [83, 262] width 22 height 8
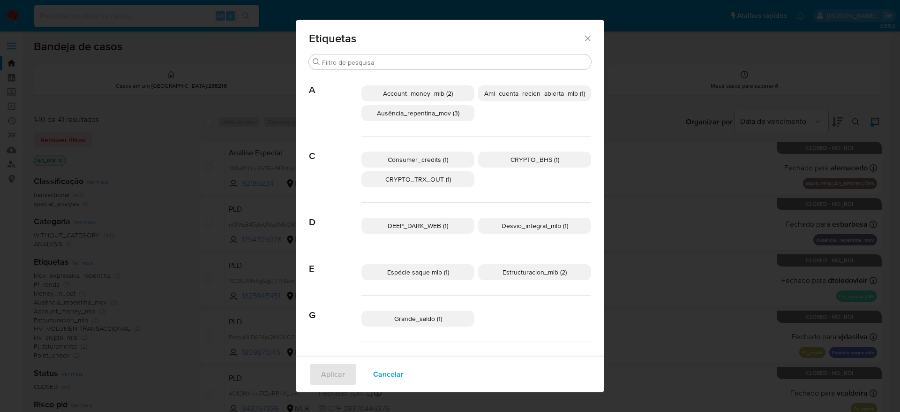
click at [436, 95] on span "Account_money_mlb (2)" at bounding box center [418, 93] width 70 height 9
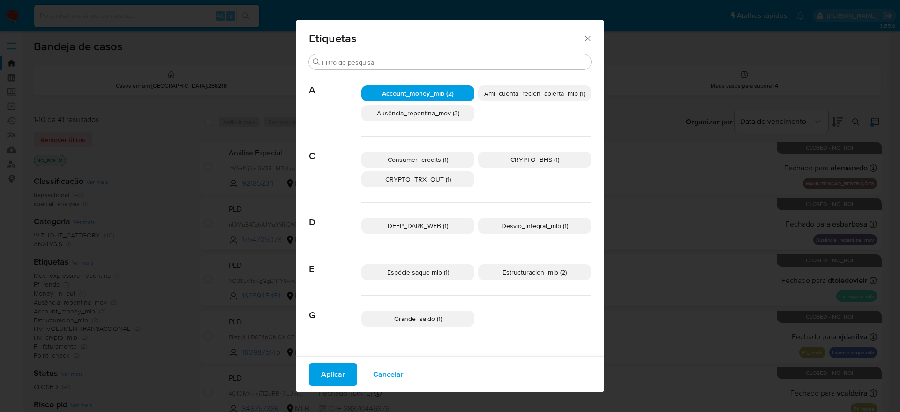
click at [457, 162] on p "Consumer_credits (1)" at bounding box center [418, 159] width 113 height 16
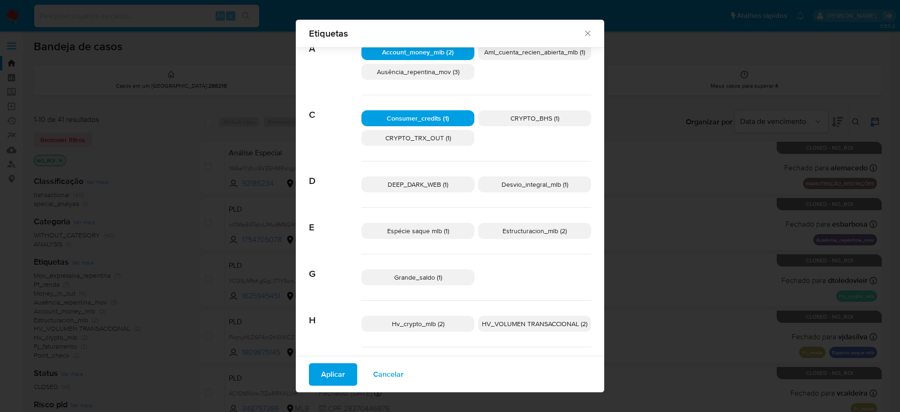
scroll to position [64, 0]
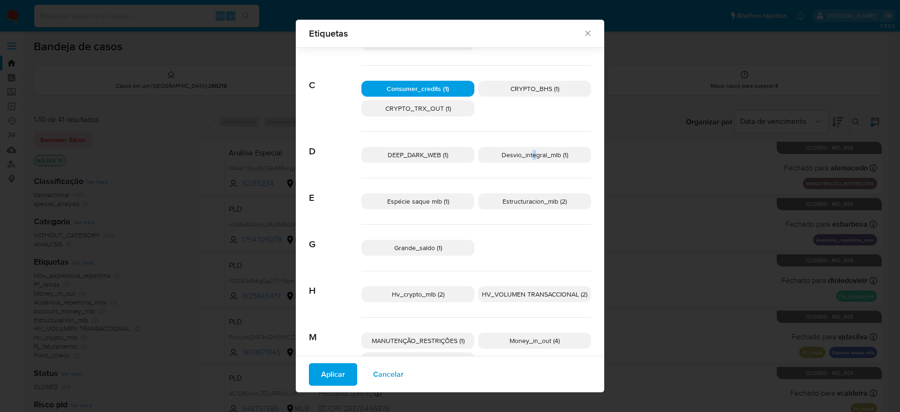
click at [529, 158] on span "Desvio_integral_mlb (1)" at bounding box center [535, 154] width 67 height 9
click at [454, 199] on p "Espécie saque mlb (1)" at bounding box center [418, 201] width 113 height 16
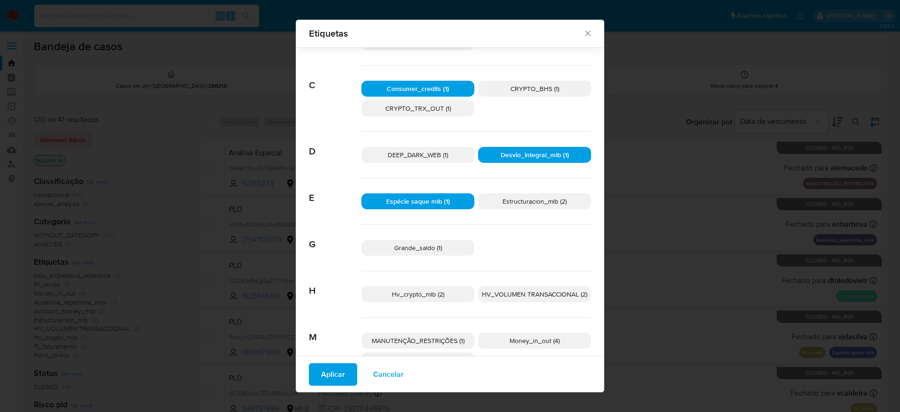
click at [528, 205] on p "Estructuracion_mlb (2)" at bounding box center [534, 201] width 113 height 16
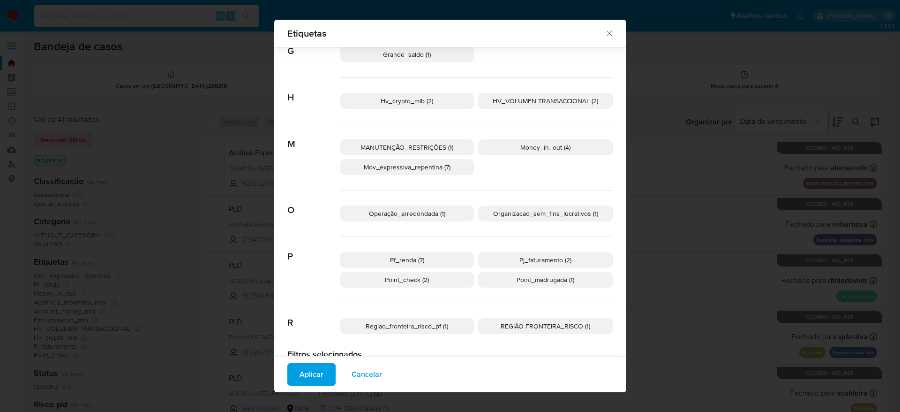
scroll to position [275, 0]
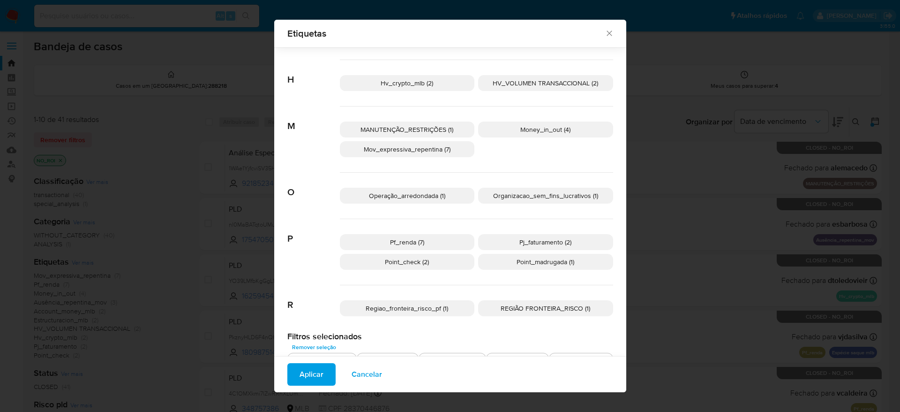
click at [548, 135] on p "Money_in_out (4)" at bounding box center [545, 129] width 135 height 16
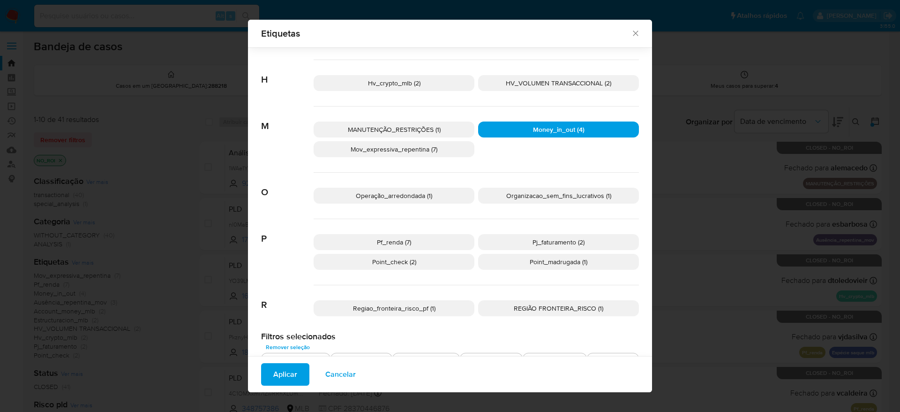
scroll to position [289, 0]
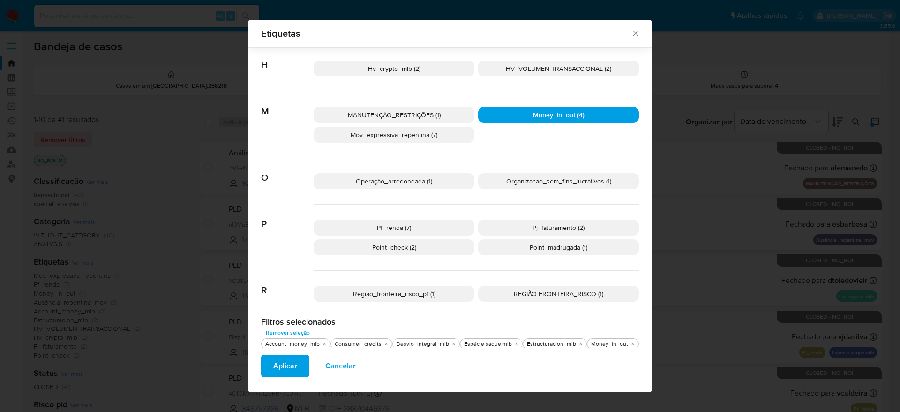
click at [416, 226] on p "Pf_renda (7)" at bounding box center [394, 227] width 161 height 16
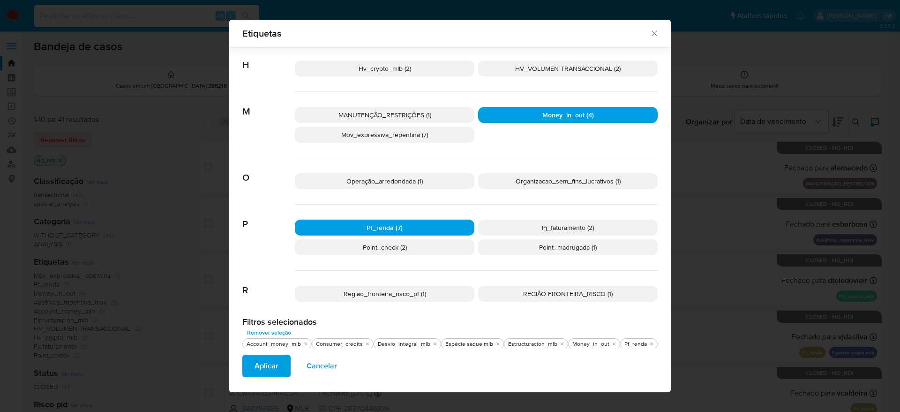
click at [557, 245] on span "Point_madrugada (1)" at bounding box center [568, 246] width 58 height 9
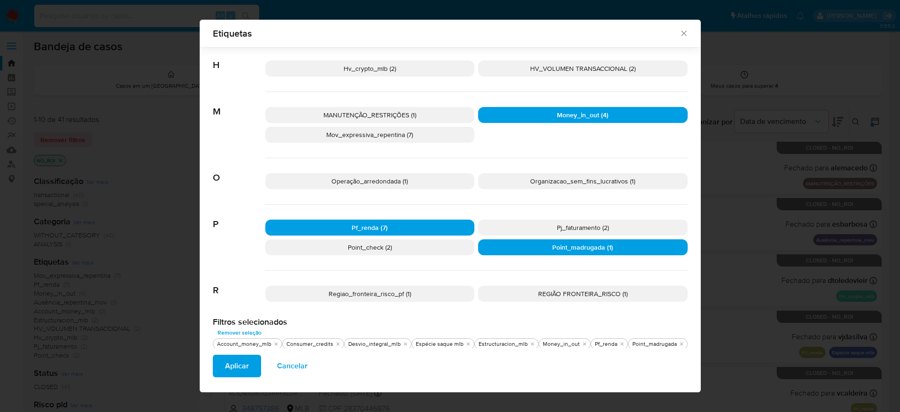
click at [543, 228] on p "Pj_faturamento (2)" at bounding box center [583, 227] width 210 height 16
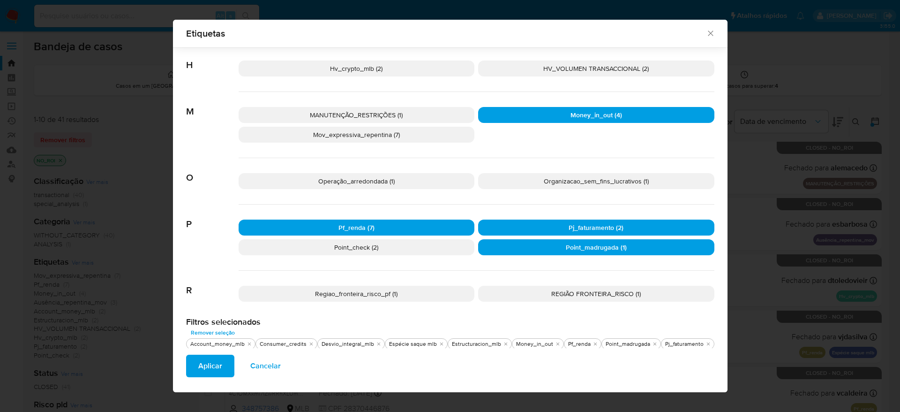
click at [376, 244] on span "Point_check (2)" at bounding box center [356, 246] width 44 height 9
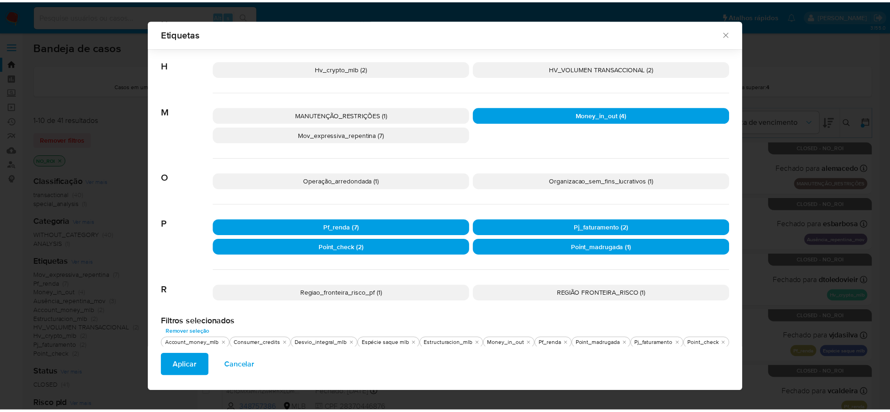
scroll to position [297, 0]
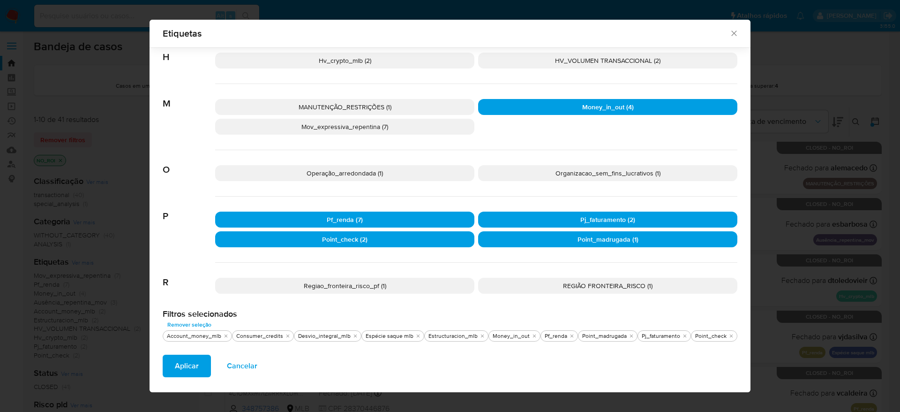
click at [178, 364] on span "Aplicar" at bounding box center [187, 365] width 24 height 21
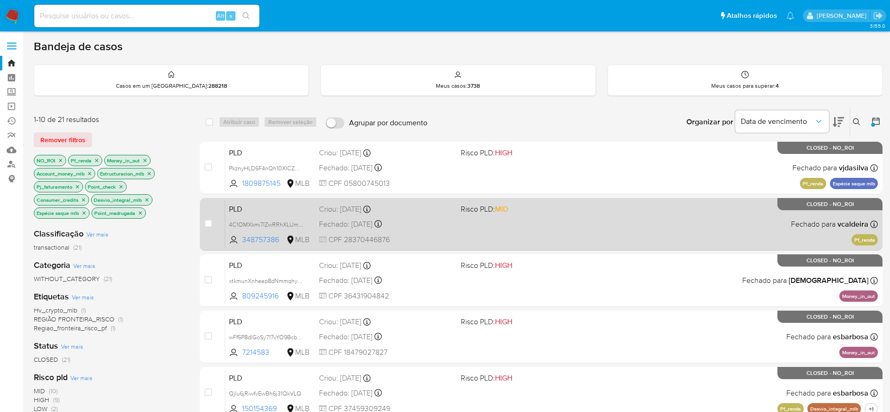
click at [568, 225] on div "PLD 4C1OMXkmi7lZwRRhXLUmzvLP 348757386 MLB Risco PLD: MID Criou: 12/08/2025 Cri…" at bounding box center [551, 223] width 652 height 47
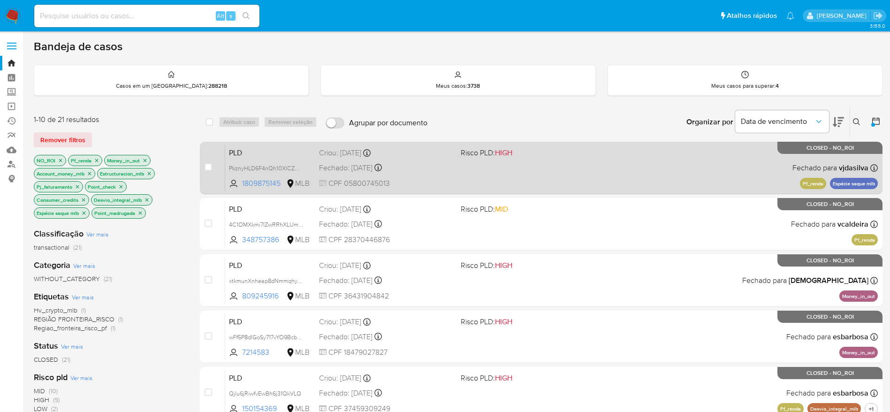
scroll to position [70, 0]
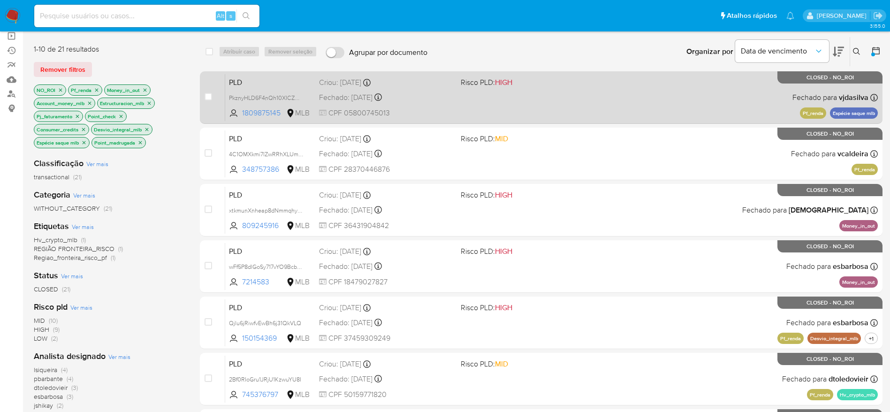
click at [551, 83] on span "Risco PLD: HIGH" at bounding box center [527, 81] width 134 height 12
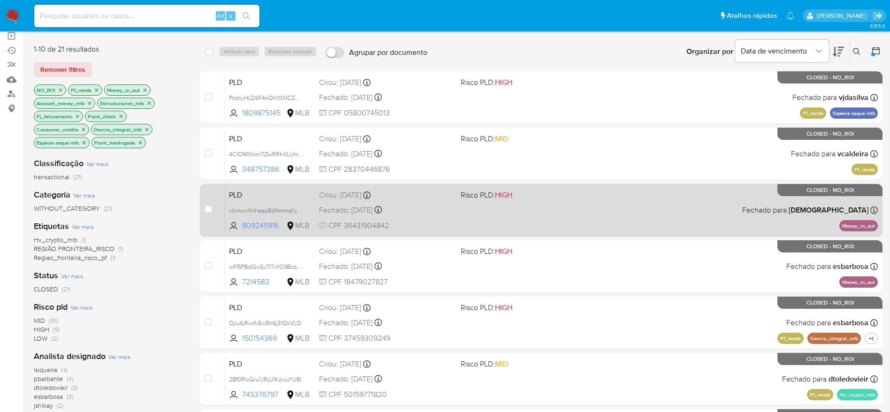
click at [621, 219] on div "PLD xtkmunXnheap8dNmmqhyau35 809245916 MLB Risco PLD: HIGH Criou: 12/08/2025 Cr…" at bounding box center [551, 209] width 652 height 47
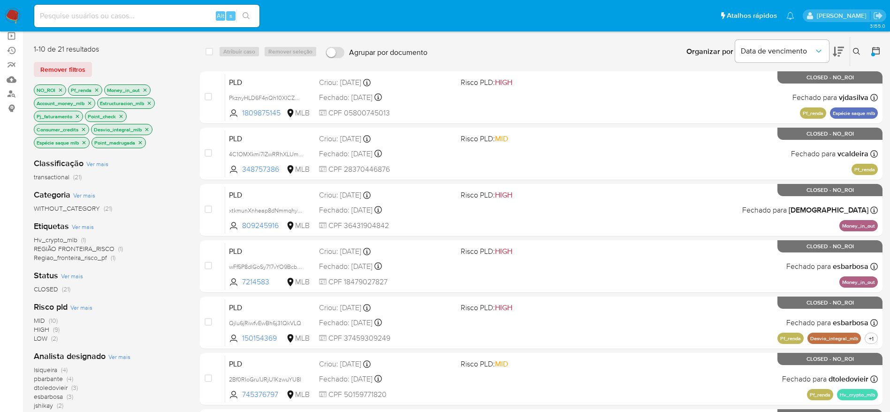
click at [720, 295] on div "case-item-checkbox Incapaz de atribuir o caso PLD PkznyHLD6F4nQh10XICZmZ5E 1809…" at bounding box center [541, 350] width 682 height 559
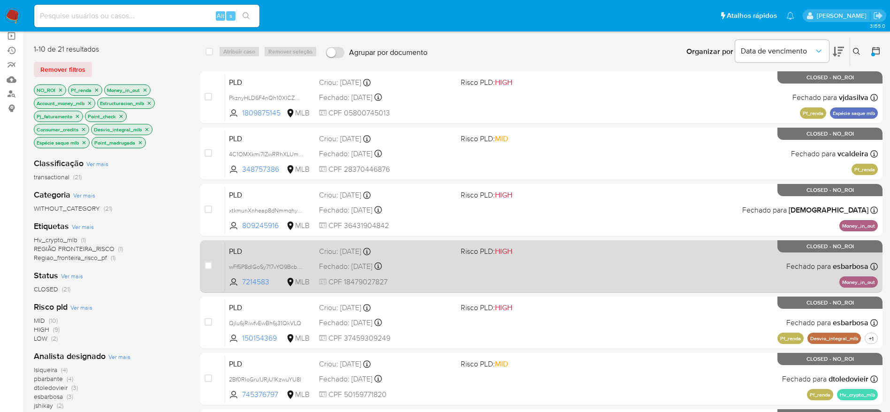
click at [710, 276] on div "PLD wFf5P8dlGoSy717vYO9BcbM9 7214583 MLB Risco PLD: HIGH Criou: 12/08/2025 Crio…" at bounding box center [551, 265] width 652 height 47
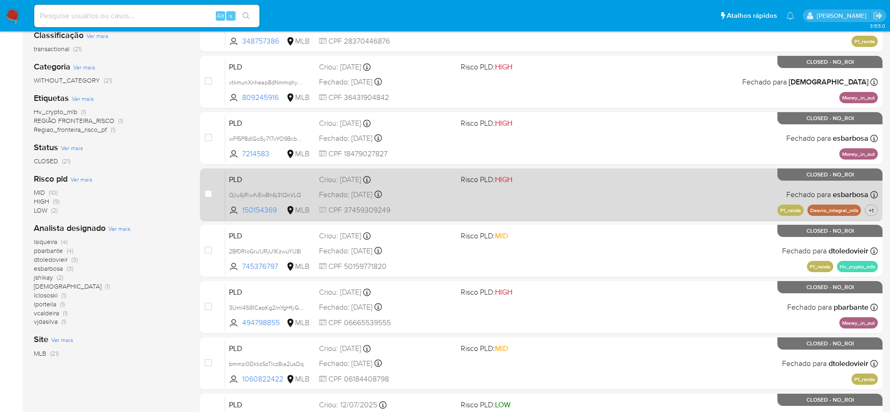
scroll to position [211, 0]
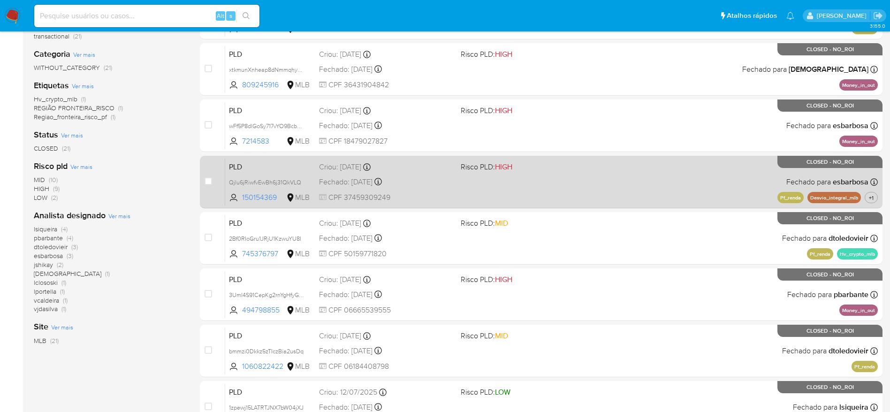
click at [566, 189] on div "PLD Qjlu6jRiwfvEwBh6j31QkVLQ 150154369 MLB Risco PLD: HIGH Criou: 12/08/2025 Cr…" at bounding box center [551, 181] width 652 height 47
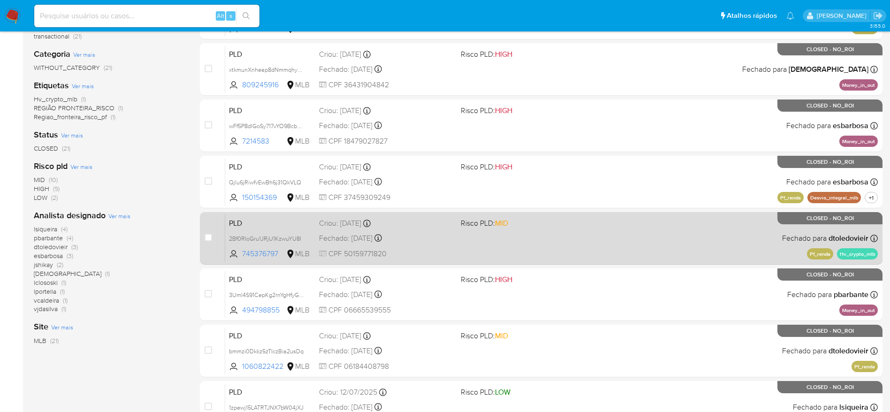
click at [712, 244] on div "PLD 2Bf0RIoGru1JRjU1KzwuYU8I 745376797 MLB Risco PLD: MID Criou: 12/08/2025 Cri…" at bounding box center [551, 237] width 652 height 47
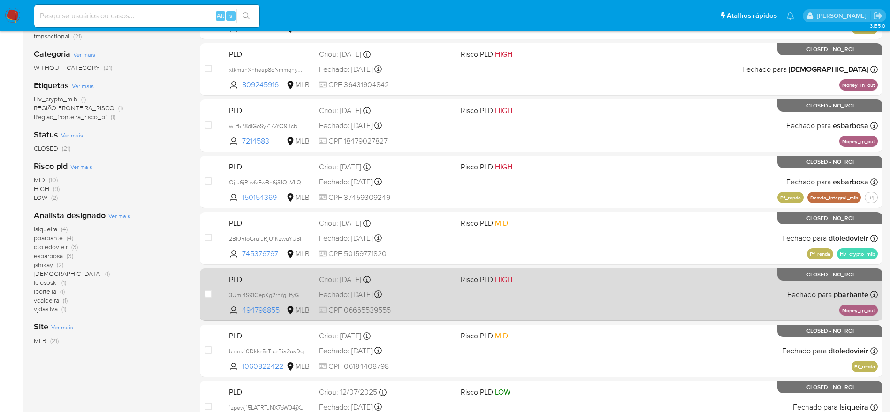
click at [626, 294] on div "PLD 3Uml4S91CepKg2rnYgHfyGcS 494798855 MLB Risco PLD: HIGH Criou: 12/08/2025 Cr…" at bounding box center [551, 294] width 652 height 47
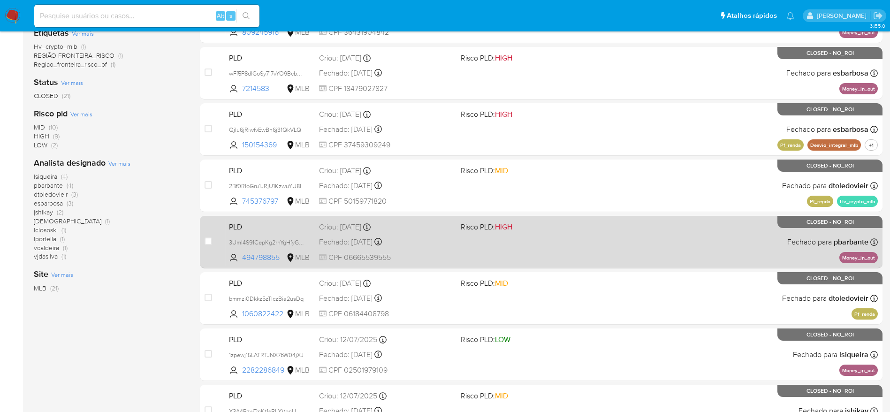
scroll to position [281, 0]
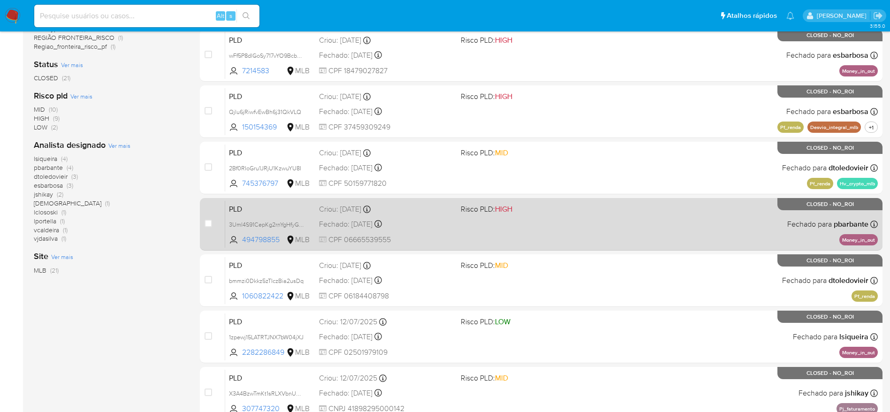
click at [622, 227] on div "PLD 3Uml4S91CepKg2rnYgHfyGcS 494798855 MLB Risco PLD: HIGH Criou: 12/08/2025 Cr…" at bounding box center [551, 223] width 652 height 47
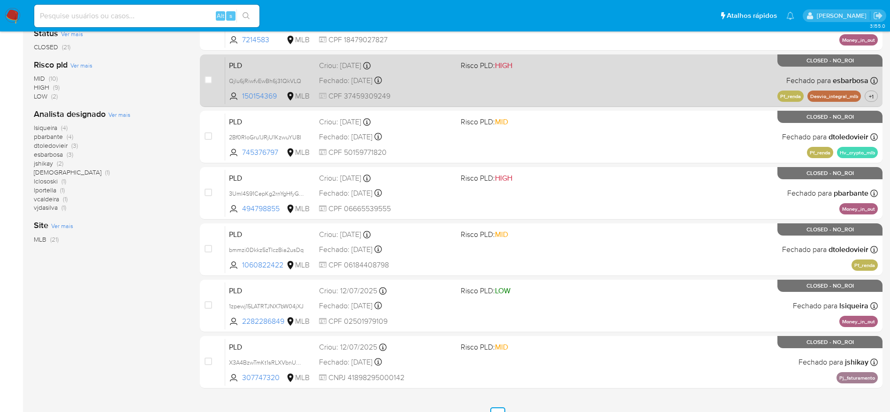
scroll to position [329, 0]
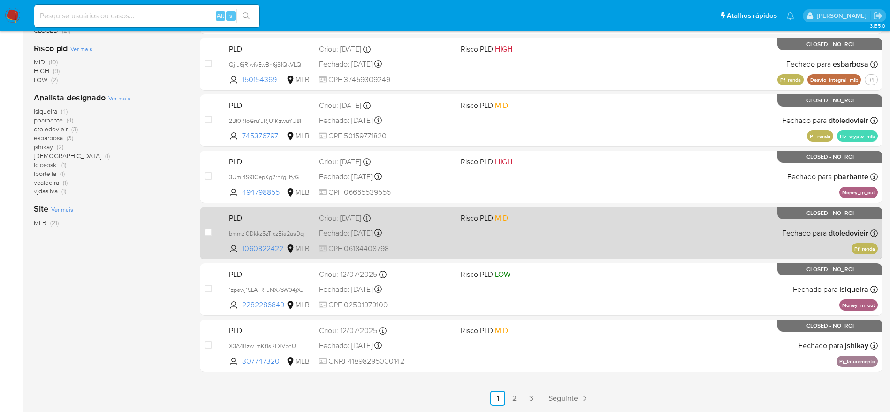
click at [659, 254] on div "PLD bmmzi0Dkkz5zTIczBia2usDq 1060822422 MLB Risco PLD: MID Criou: 12/08/2025 Cr…" at bounding box center [551, 232] width 652 height 47
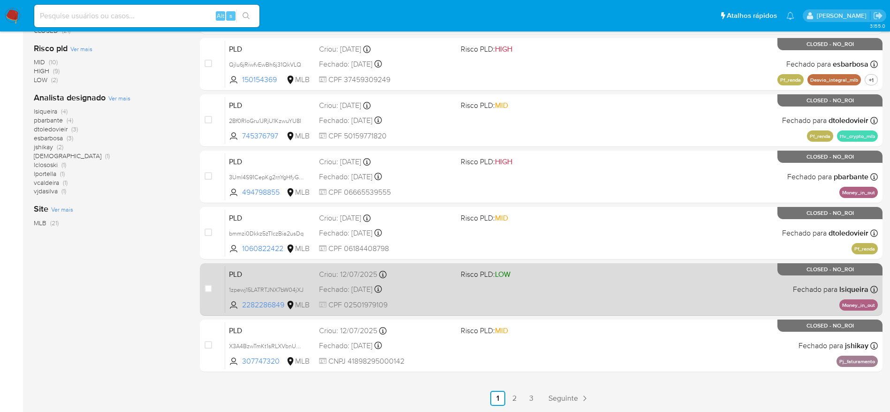
click at [664, 310] on div "PLD 1zpewj15LATRTJNX7bW04jXJ 2282286849 MLB Risco PLD: LOW Criou: 12/07/2025 Cr…" at bounding box center [551, 288] width 652 height 47
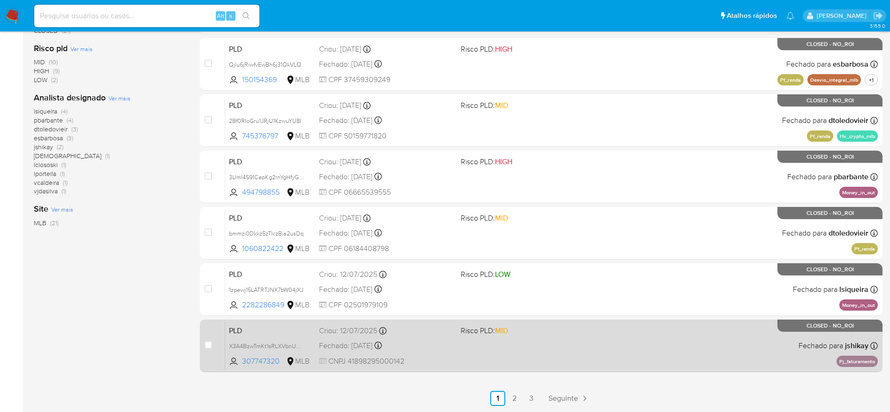
click at [641, 341] on div "PLD X3A4BzwTmKt1sRLXVbnUVu0R 307747320 MLB Risco PLD: MID Criou: 12/07/2025 Cri…" at bounding box center [551, 345] width 652 height 47
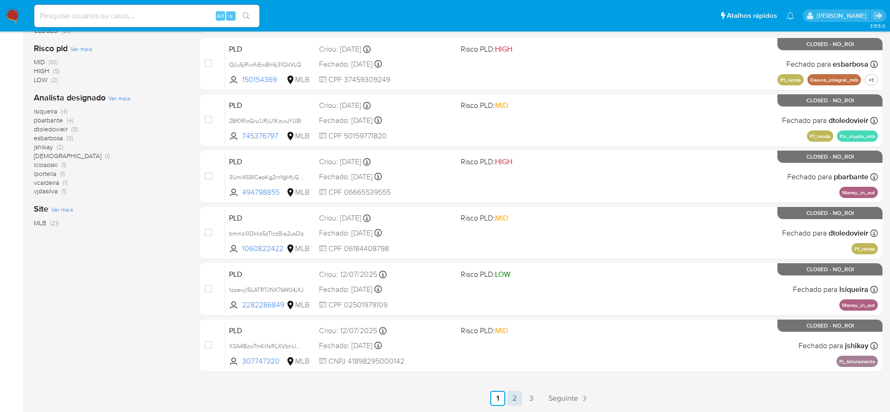
click at [517, 397] on link "2" at bounding box center [514, 398] width 15 height 15
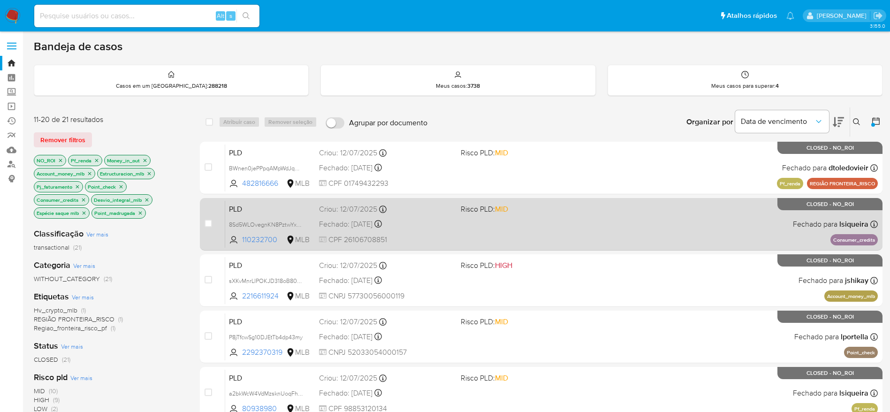
click at [504, 228] on div "PLD 8Sd5WLOvegnKN8PztwYxHGCC 110232700 MLB Risco PLD: MID Criou: 12/07/2025 Cri…" at bounding box center [551, 223] width 652 height 47
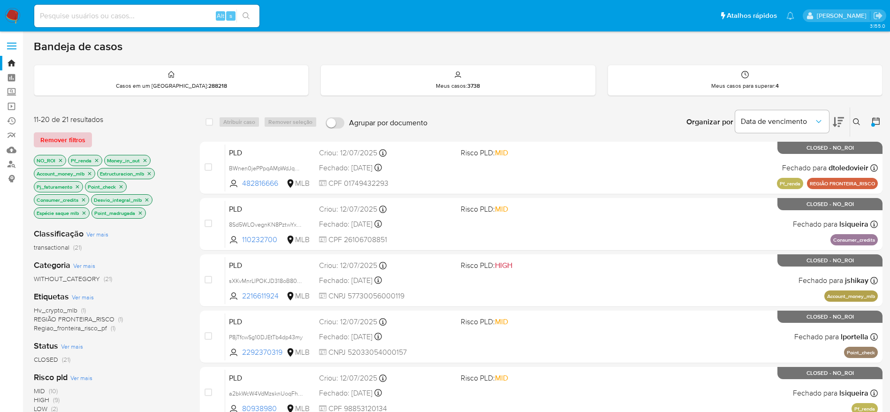
click at [55, 142] on span "Remover filtros" at bounding box center [62, 139] width 45 height 13
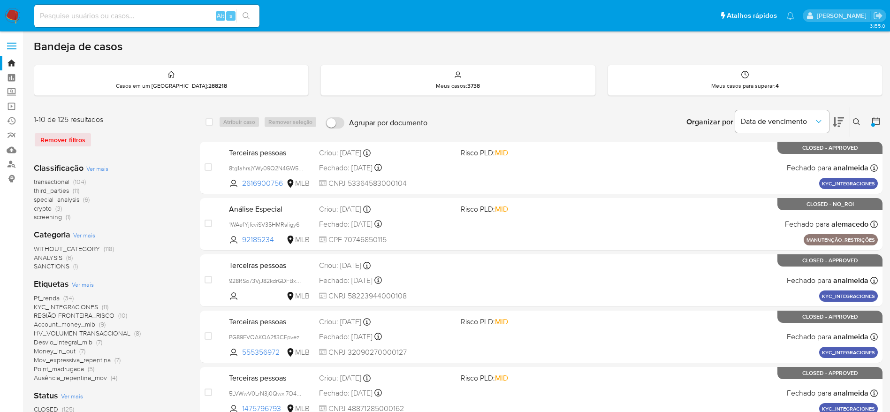
click at [859, 117] on button at bounding box center [857, 121] width 15 height 11
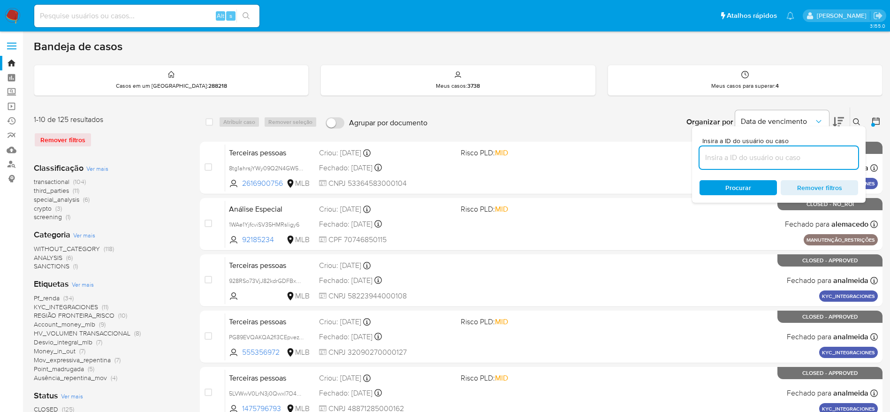
click at [757, 160] on input at bounding box center [778, 157] width 158 height 12
type input "8Sd5WLOvegnKN8PztwYxHGCC"
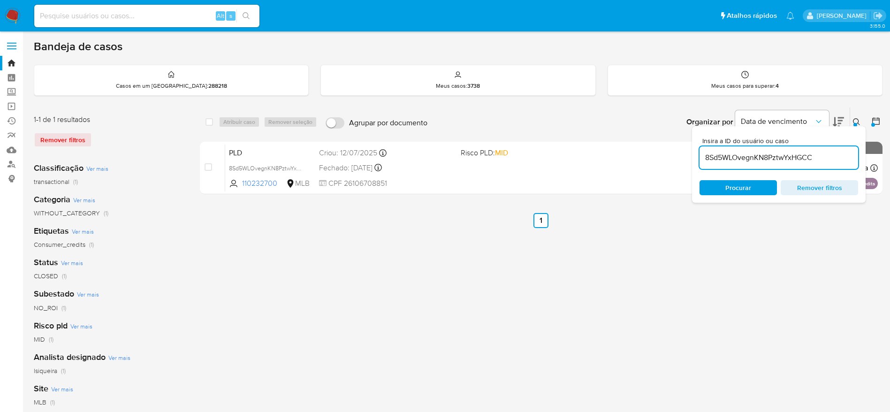
drag, startPoint x: 857, startPoint y: 121, endPoint x: 851, endPoint y: 122, distance: 5.6
click at [857, 121] on icon at bounding box center [856, 122] width 8 height 8
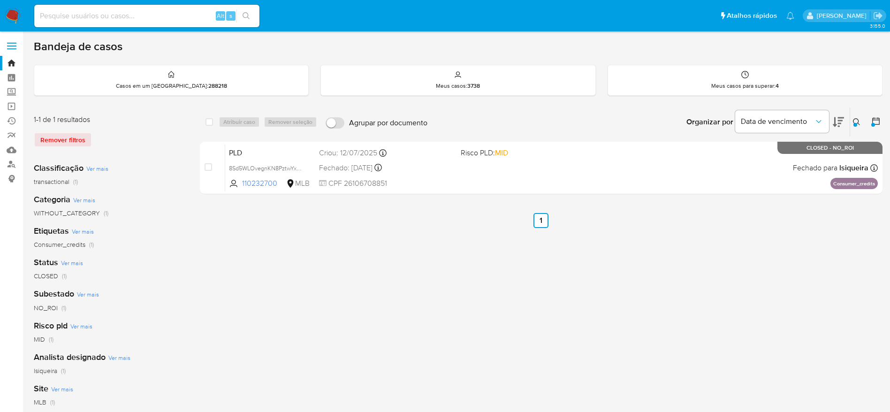
click at [711, 326] on div "select-all-cases-checkbox Atribuir caso Remover seleção Agrupar por documento O…" at bounding box center [541, 313] width 682 height 412
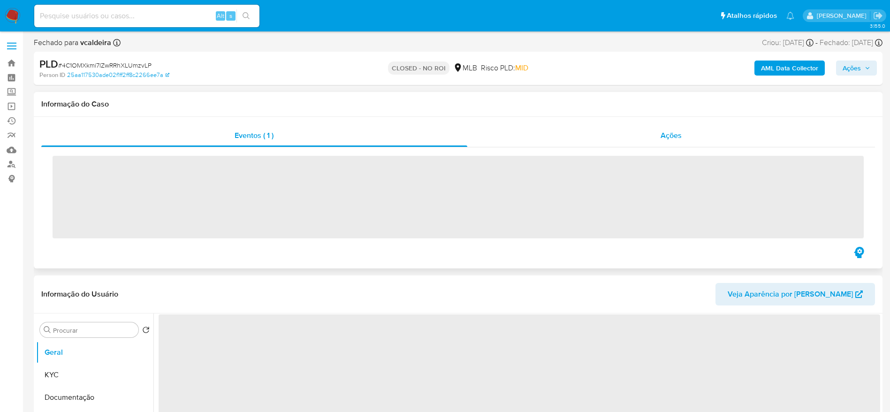
click at [640, 131] on div "Ações" at bounding box center [671, 135] width 408 height 23
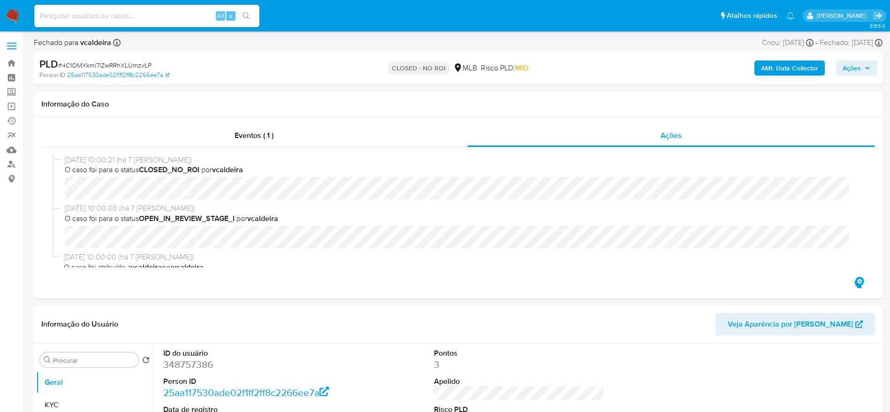
select select "10"
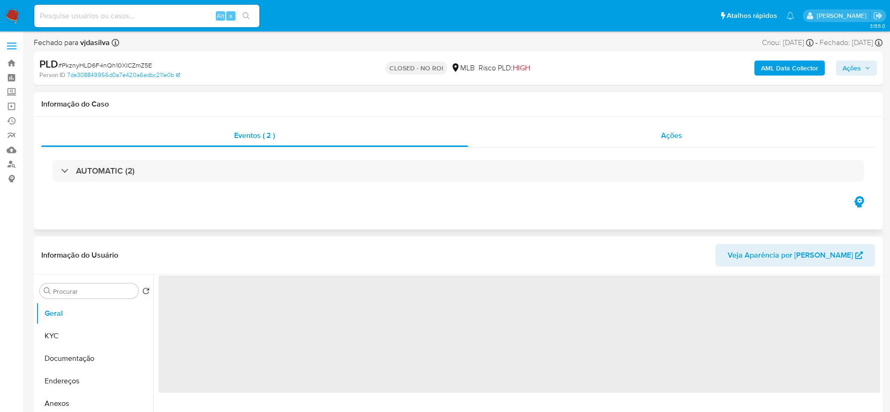
click at [661, 132] on span "Ações" at bounding box center [671, 135] width 21 height 11
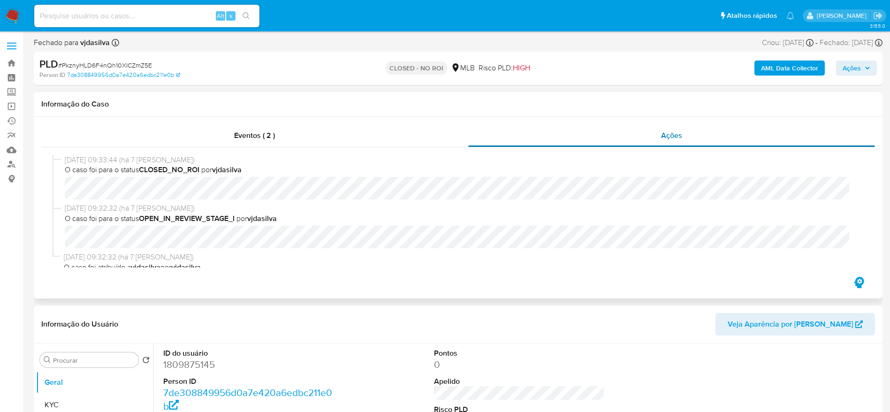
select select "10"
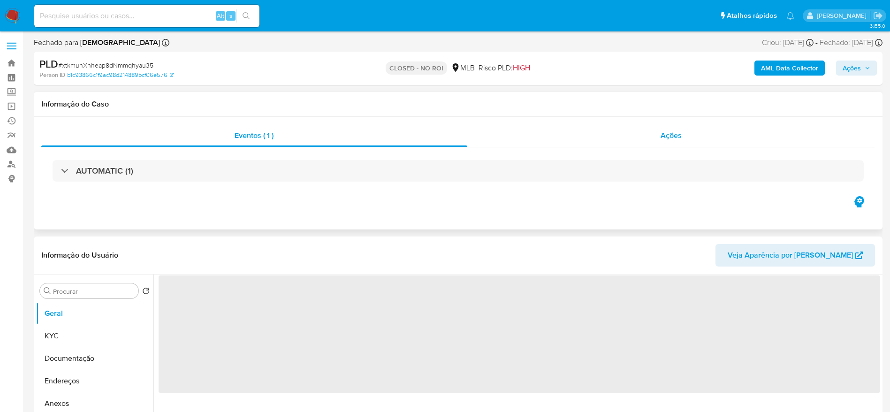
click at [672, 137] on span "Ações" at bounding box center [670, 135] width 21 height 11
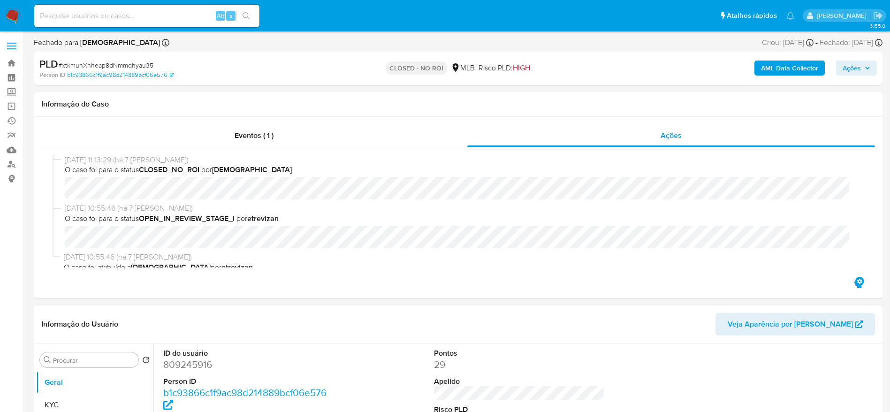
select select "10"
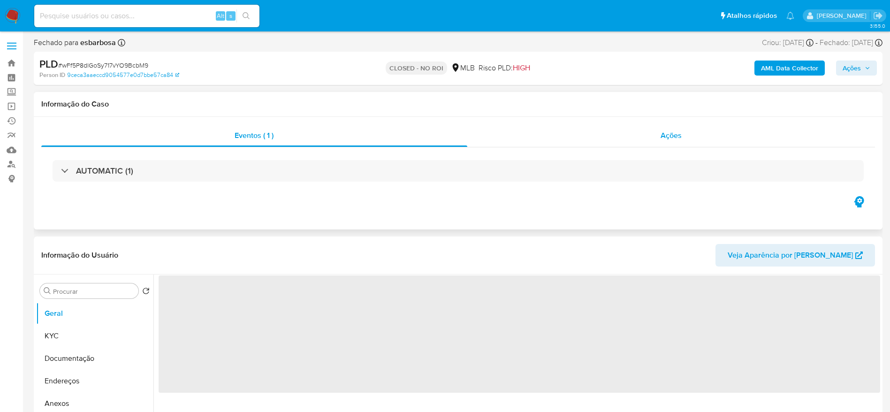
click at [620, 128] on div "Ações" at bounding box center [671, 135] width 408 height 23
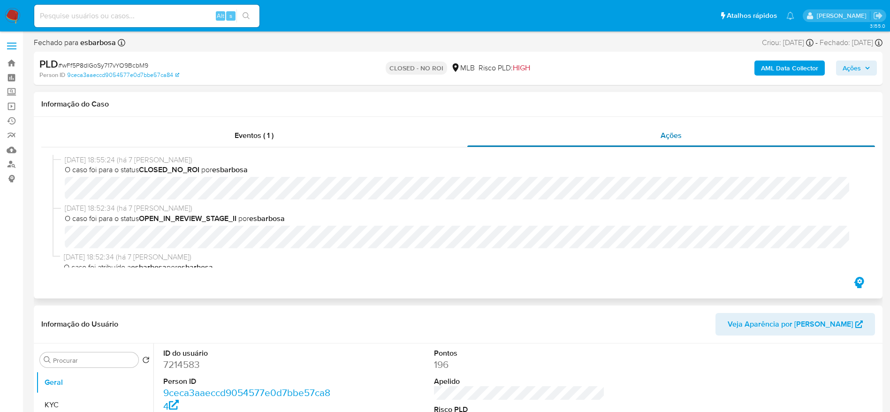
select select "10"
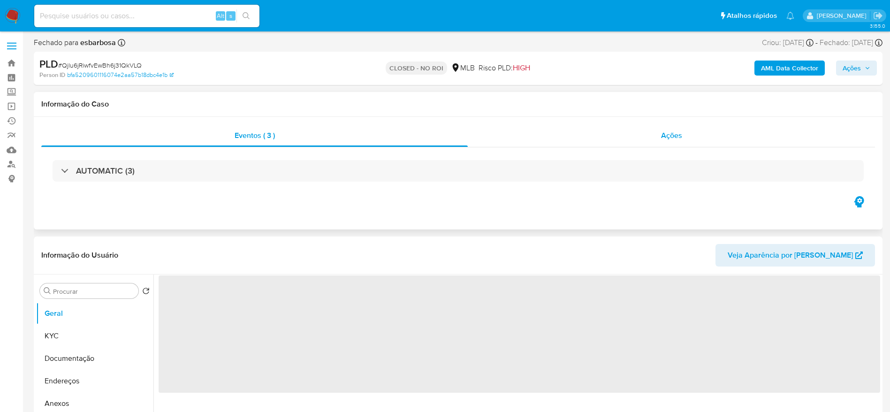
click at [647, 132] on div "Ações" at bounding box center [671, 135] width 407 height 23
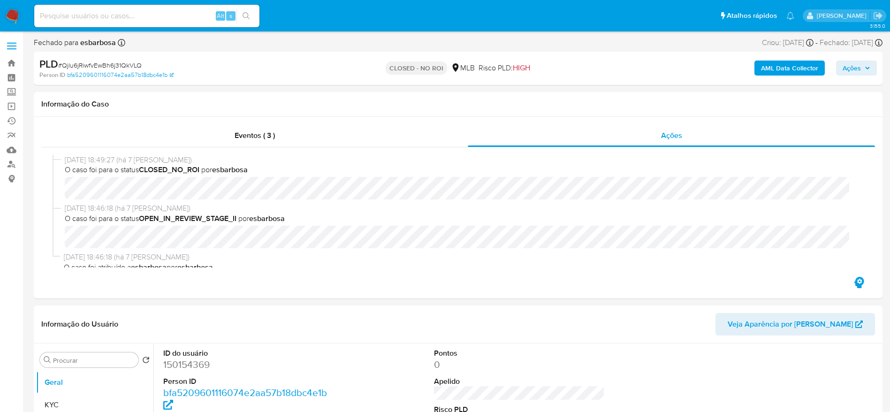
select select "10"
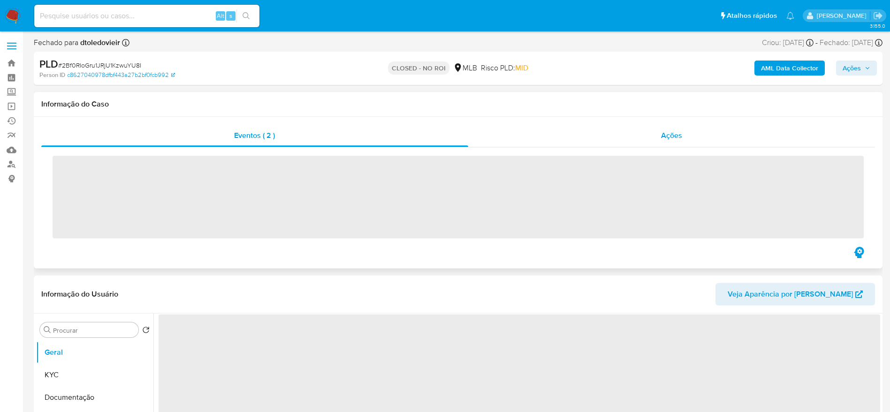
click at [671, 136] on span "Ações" at bounding box center [671, 135] width 21 height 11
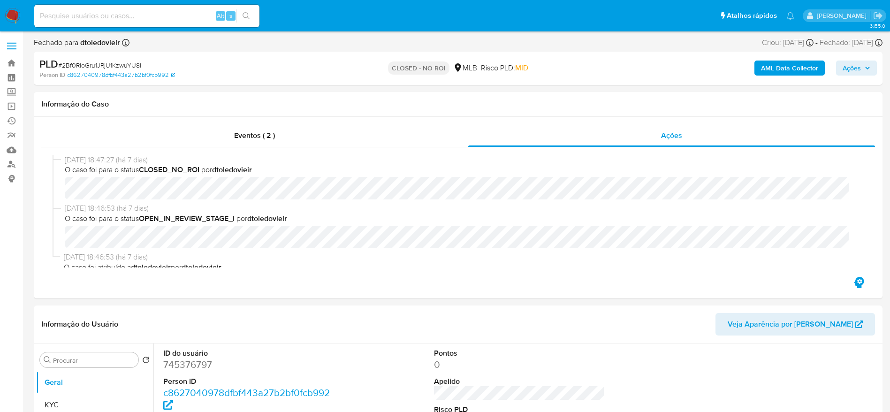
select select "10"
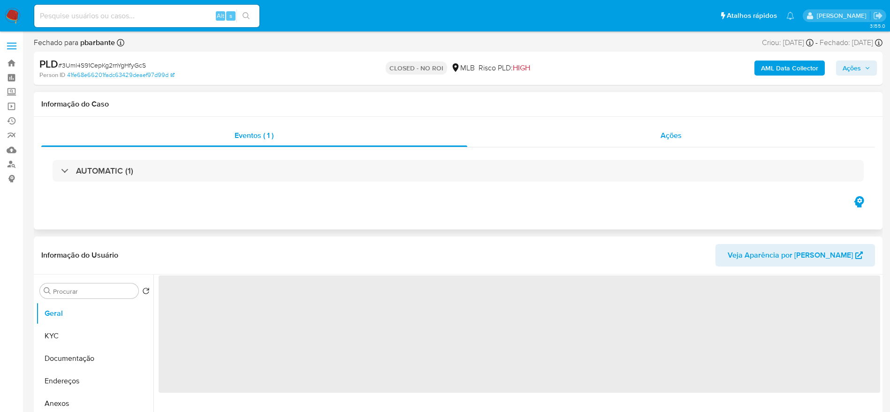
click at [646, 138] on div "Ações" at bounding box center [671, 135] width 408 height 23
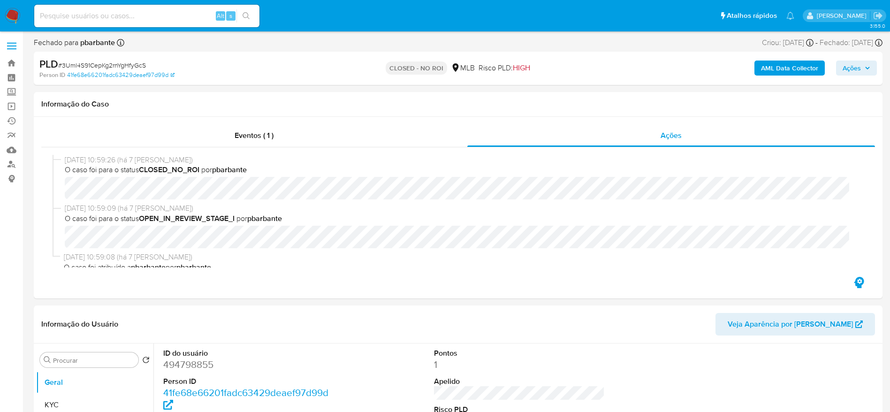
select select "10"
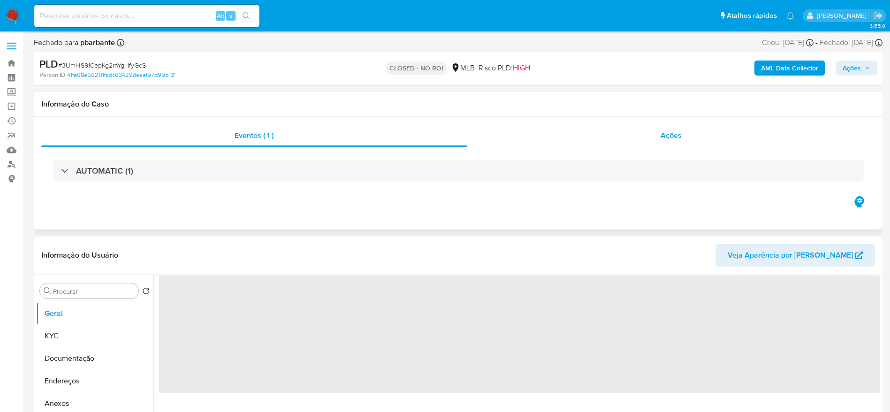
click at [595, 136] on div "Ações" at bounding box center [671, 135] width 408 height 23
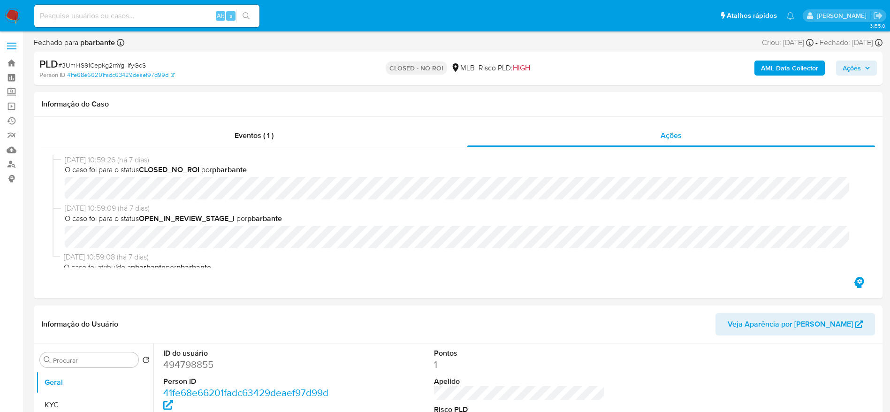
select select "10"
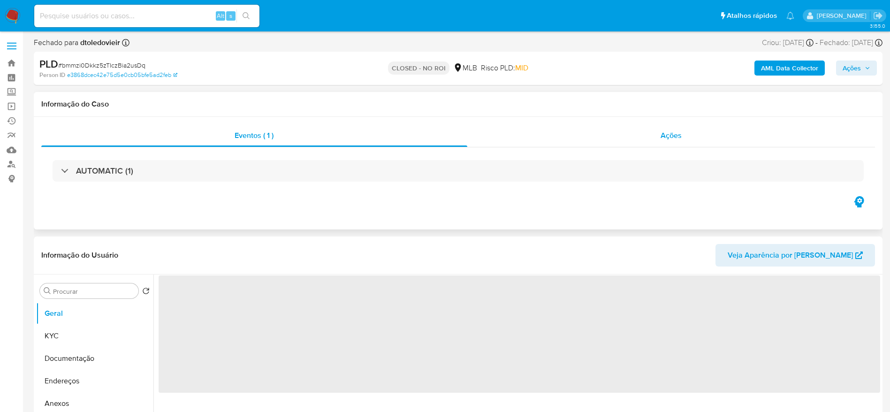
click at [563, 135] on div "Ações" at bounding box center [671, 135] width 408 height 23
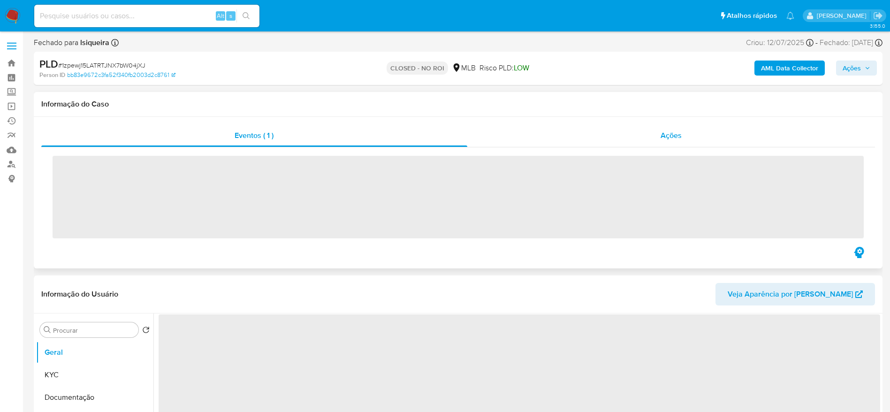
click at [659, 133] on div "Ações" at bounding box center [671, 135] width 408 height 23
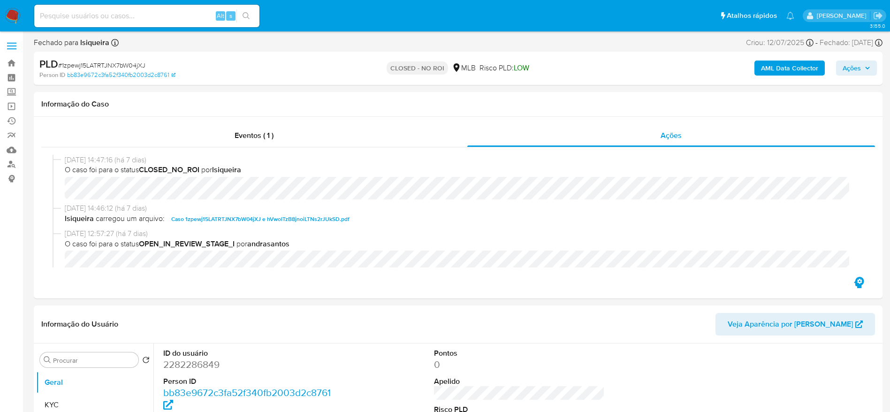
select select "10"
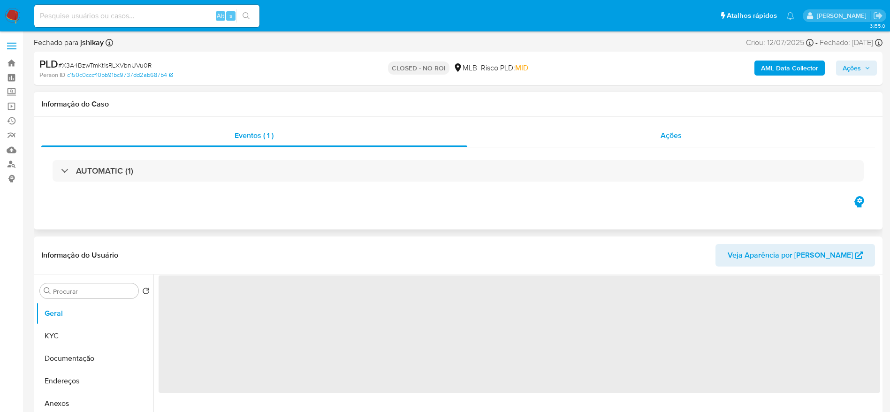
click at [630, 139] on div "Ações" at bounding box center [671, 135] width 408 height 23
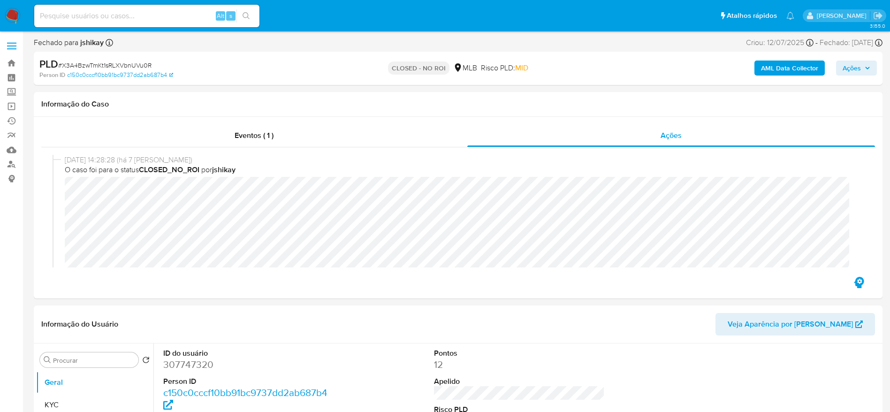
select select "10"
click at [126, 66] on span "# X3A4BzwTmKt1sRLXVbnUVu0R" at bounding box center [104, 64] width 93 height 9
copy span "X3A4BzwTmKt1sRLXVbnUVu0R"
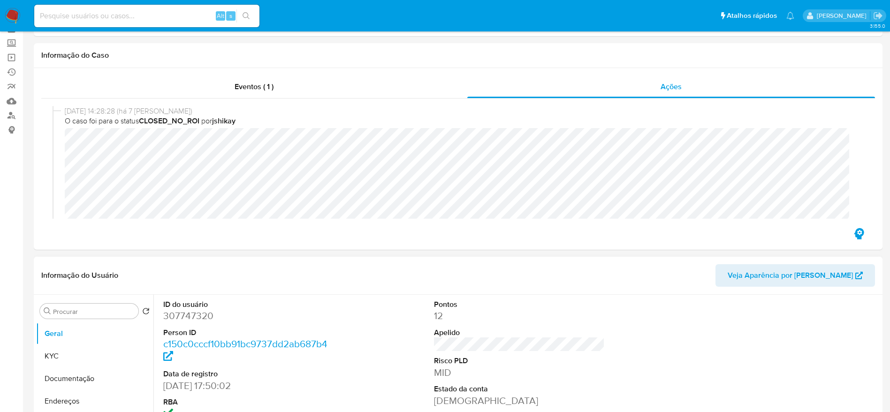
scroll to position [70, 0]
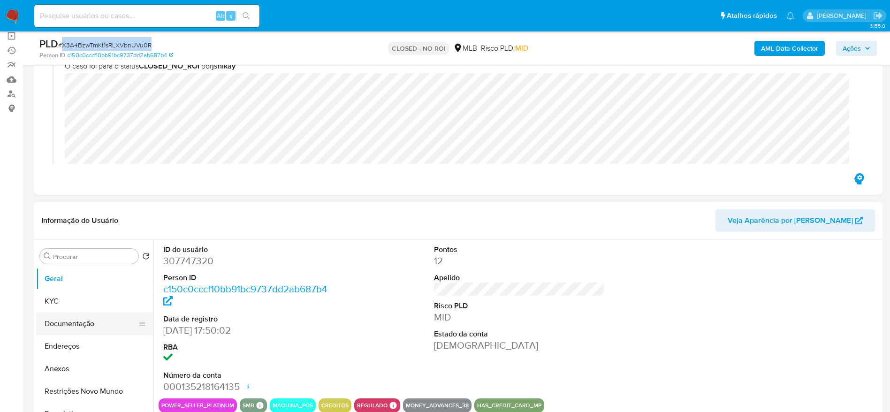
click at [67, 312] on button "Documentação" at bounding box center [91, 323] width 110 height 23
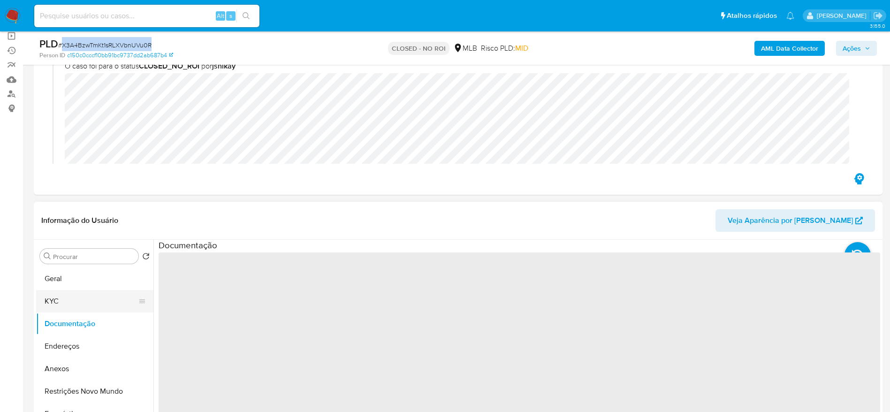
click at [59, 291] on button "KYC" at bounding box center [91, 301] width 110 height 23
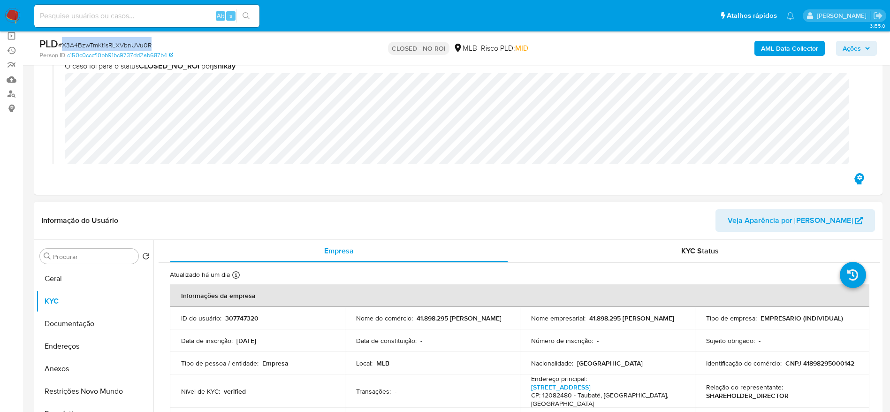
scroll to position [0, 0]
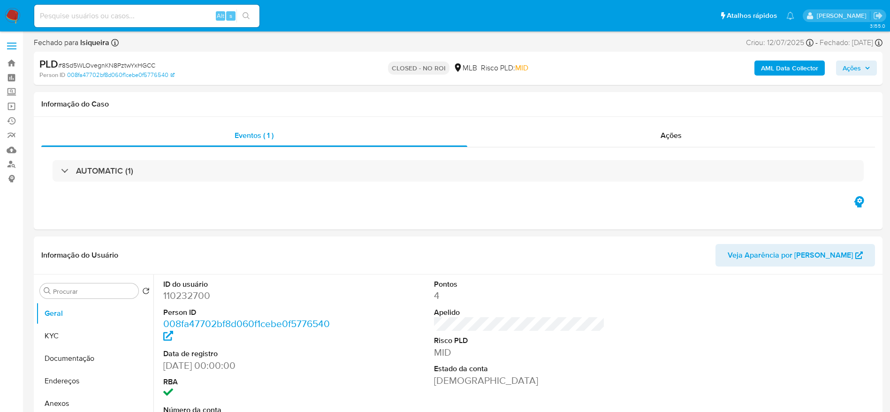
click at [143, 64] on span "# 8Sd5WLOvegnKN8PztwYxHGCC" at bounding box center [106, 64] width 97 height 9
select select "10"
copy span "8Sd5WLOvegnKN8PztwYxHGCC"
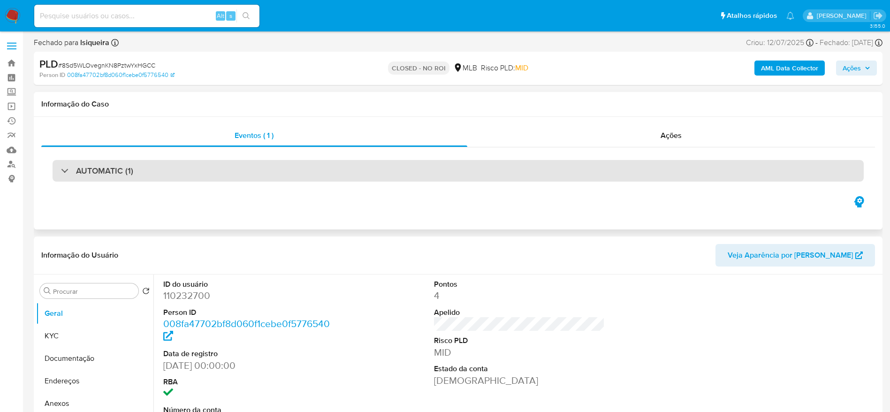
click at [108, 169] on h3 "AUTOMATIC (1)" at bounding box center [104, 171] width 57 height 10
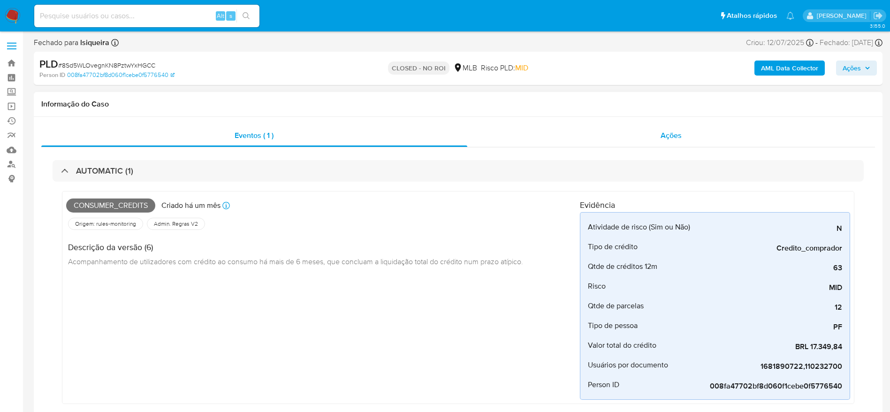
click at [660, 136] on div "Ações" at bounding box center [671, 135] width 408 height 23
